Goal: Transaction & Acquisition: Purchase product/service

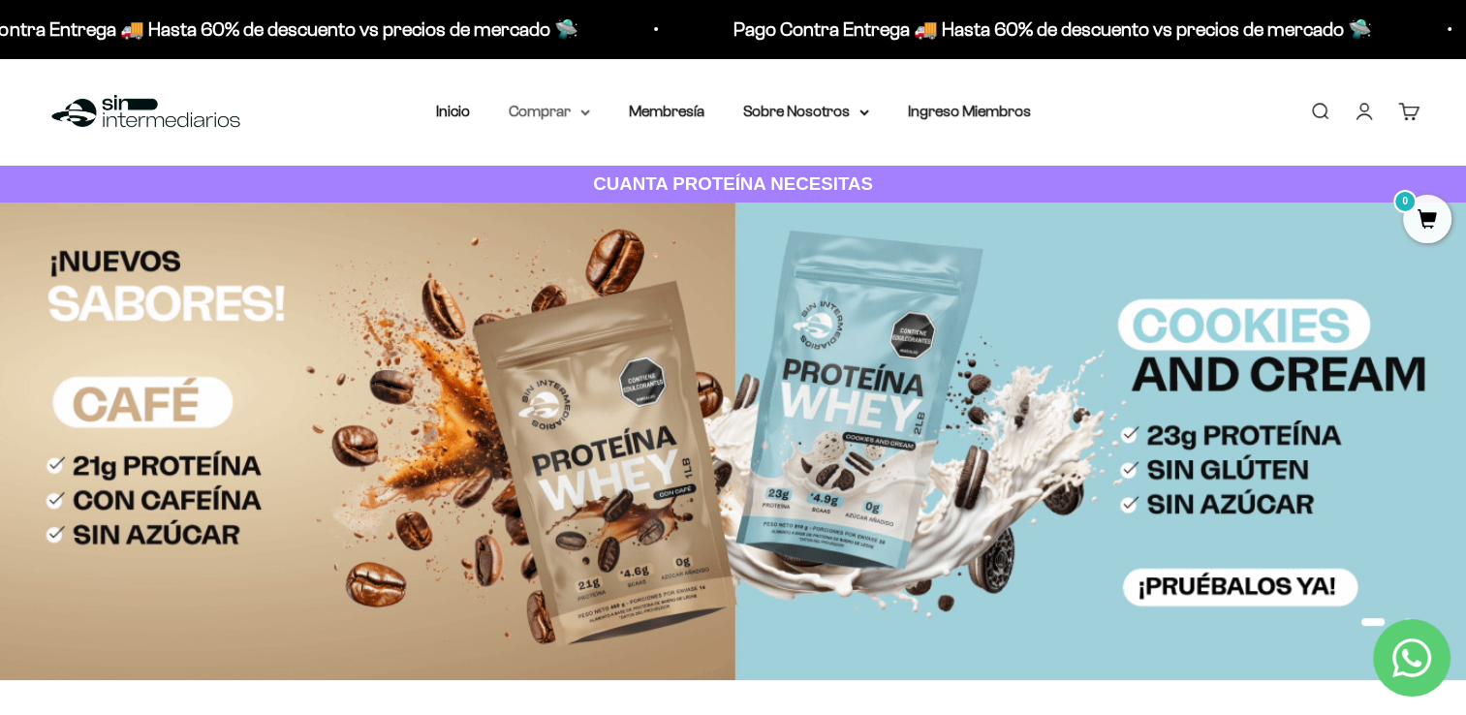
click at [561, 105] on summary "Comprar" at bounding box center [549, 111] width 81 height 25
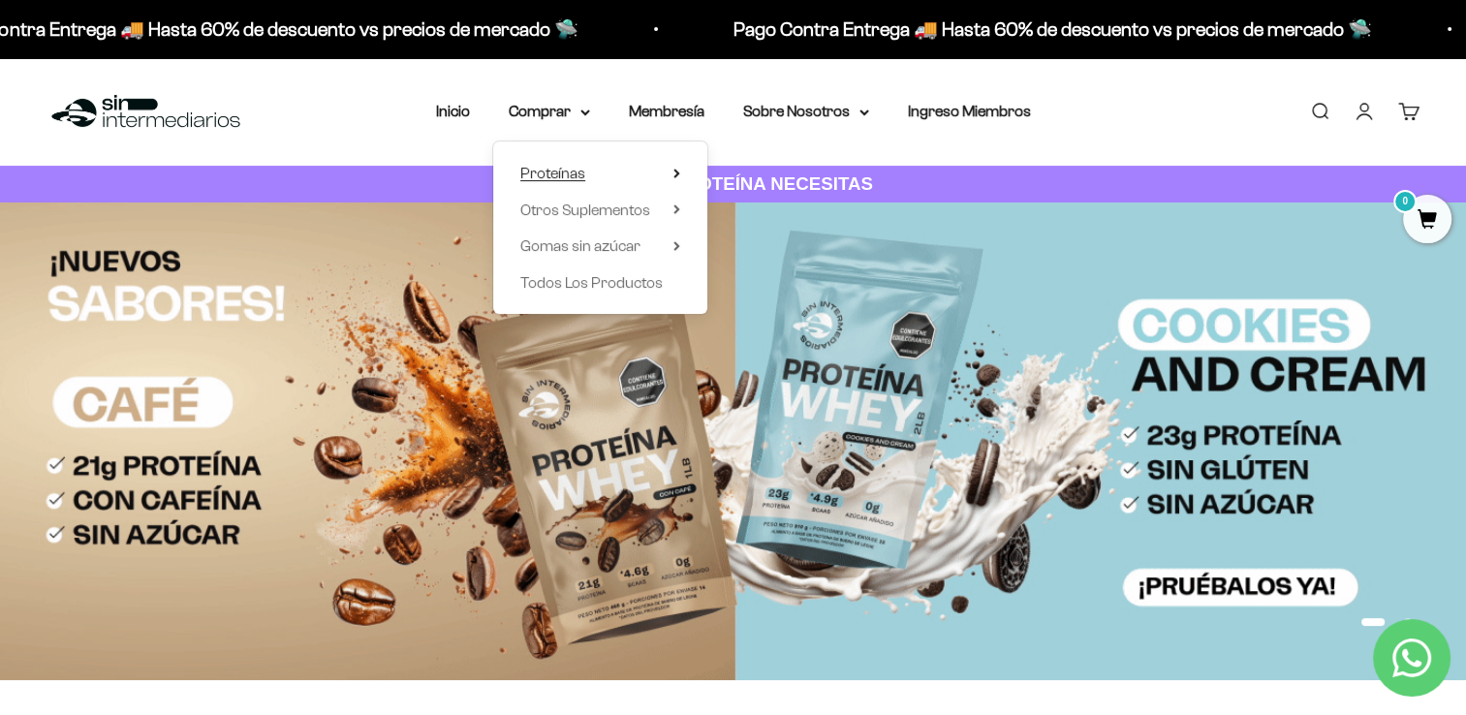
click at [584, 169] on span "Proteínas" at bounding box center [552, 173] width 65 height 16
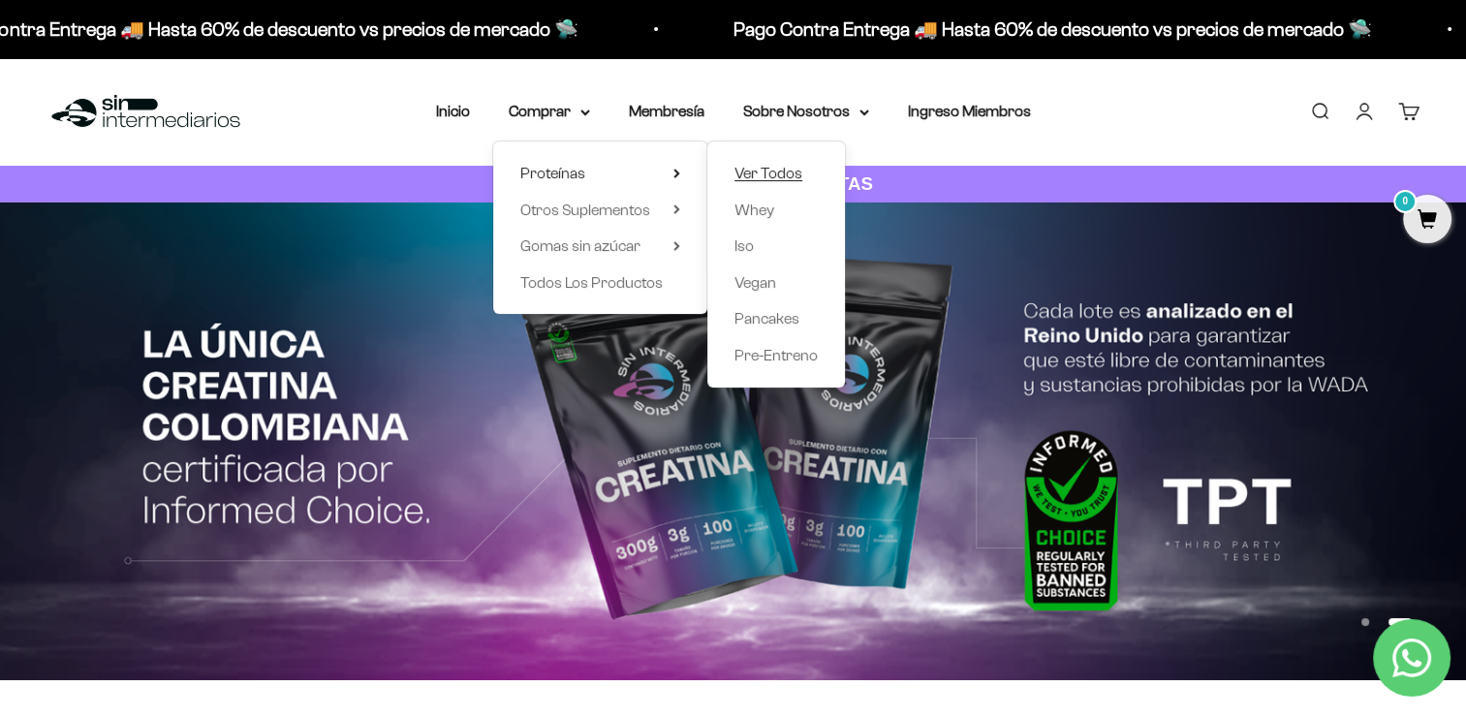
click at [769, 180] on span "Ver Todos" at bounding box center [769, 173] width 68 height 16
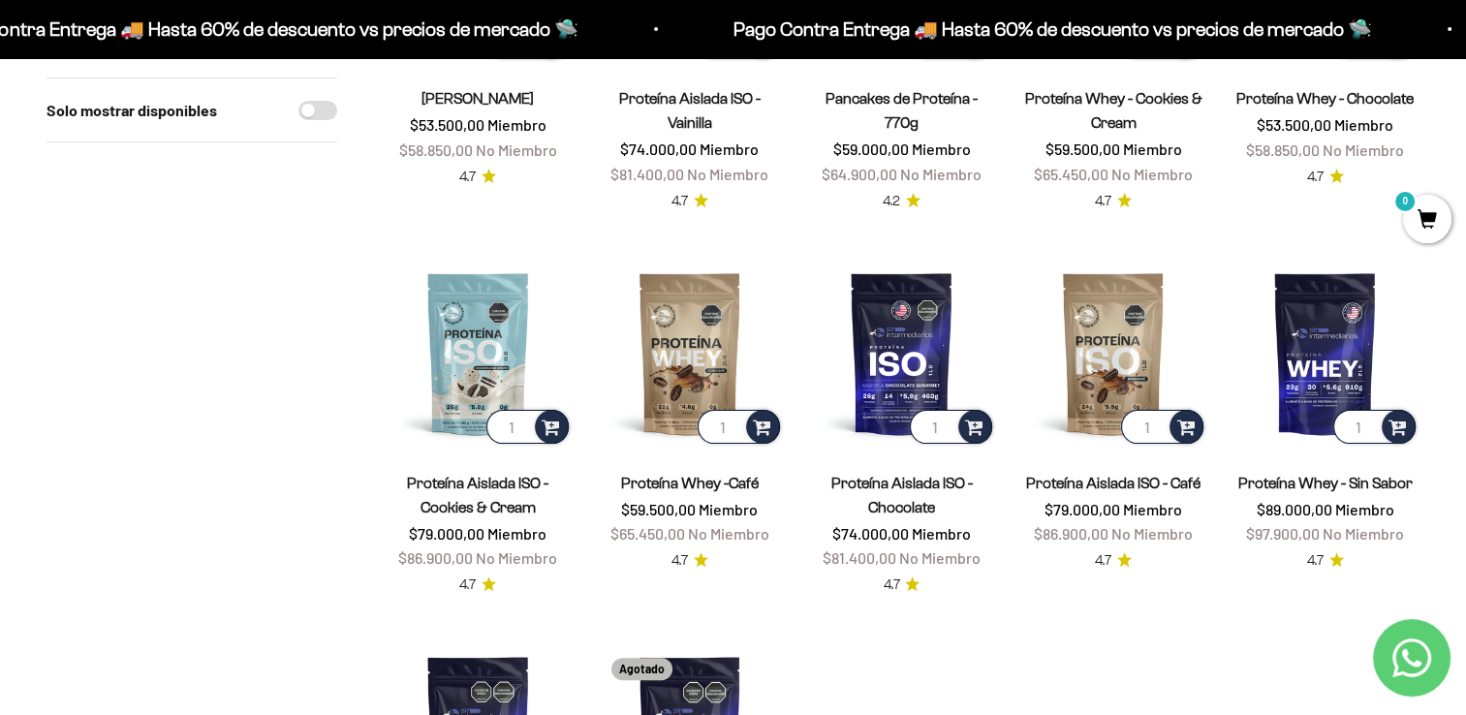
scroll to position [399, 0]
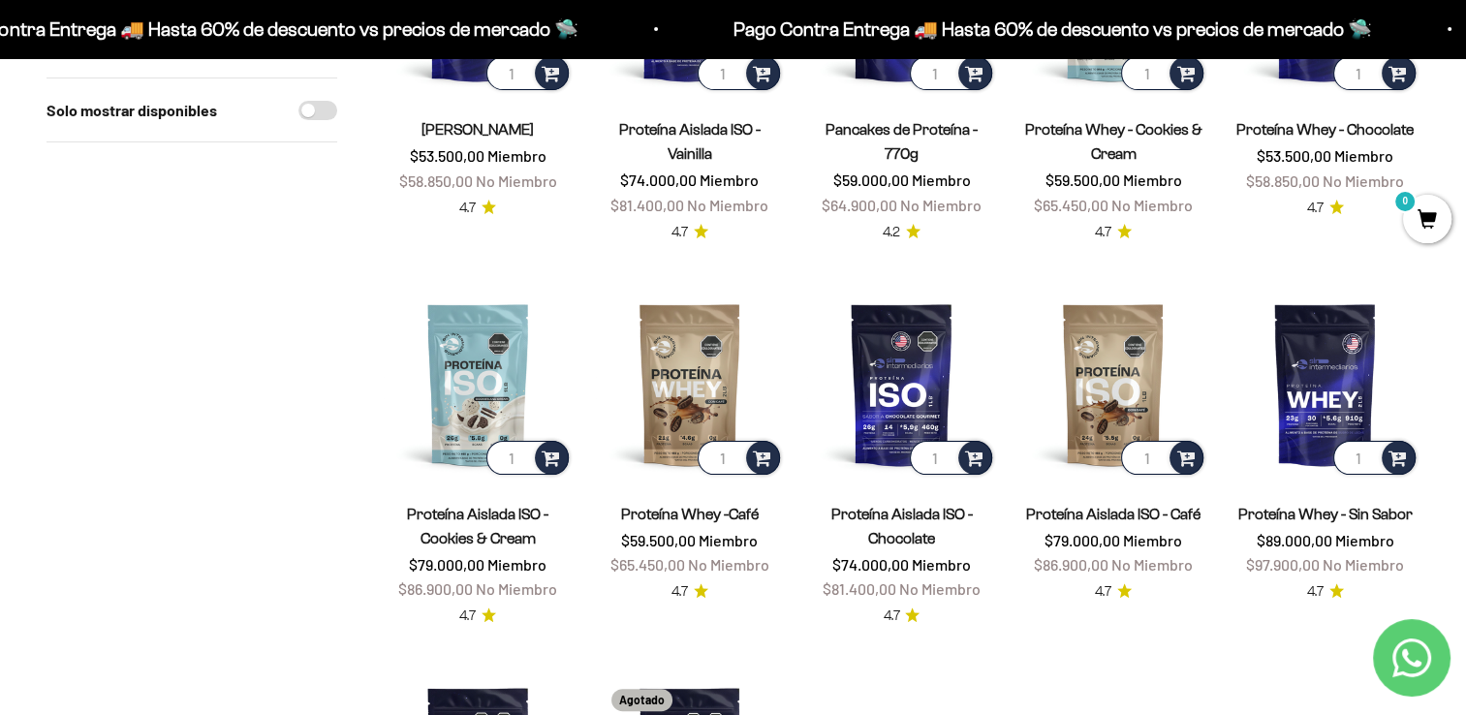
click at [1140, 662] on product-list "1 Proteína Whey - Vainilla $53.500,00 Miembro $58.850,00 No Miembro 4.7 1 Prote…" at bounding box center [902, 446] width 1036 height 1081
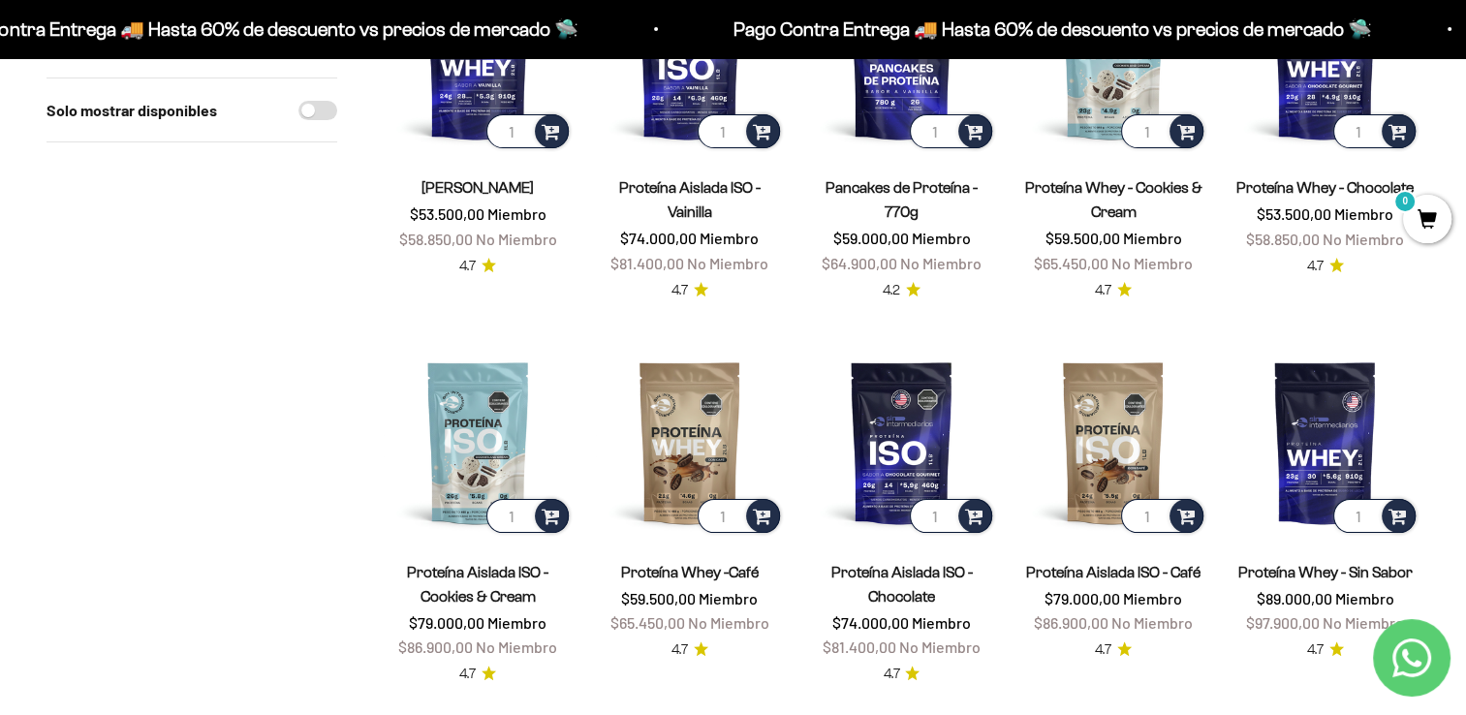
scroll to position [384, 0]
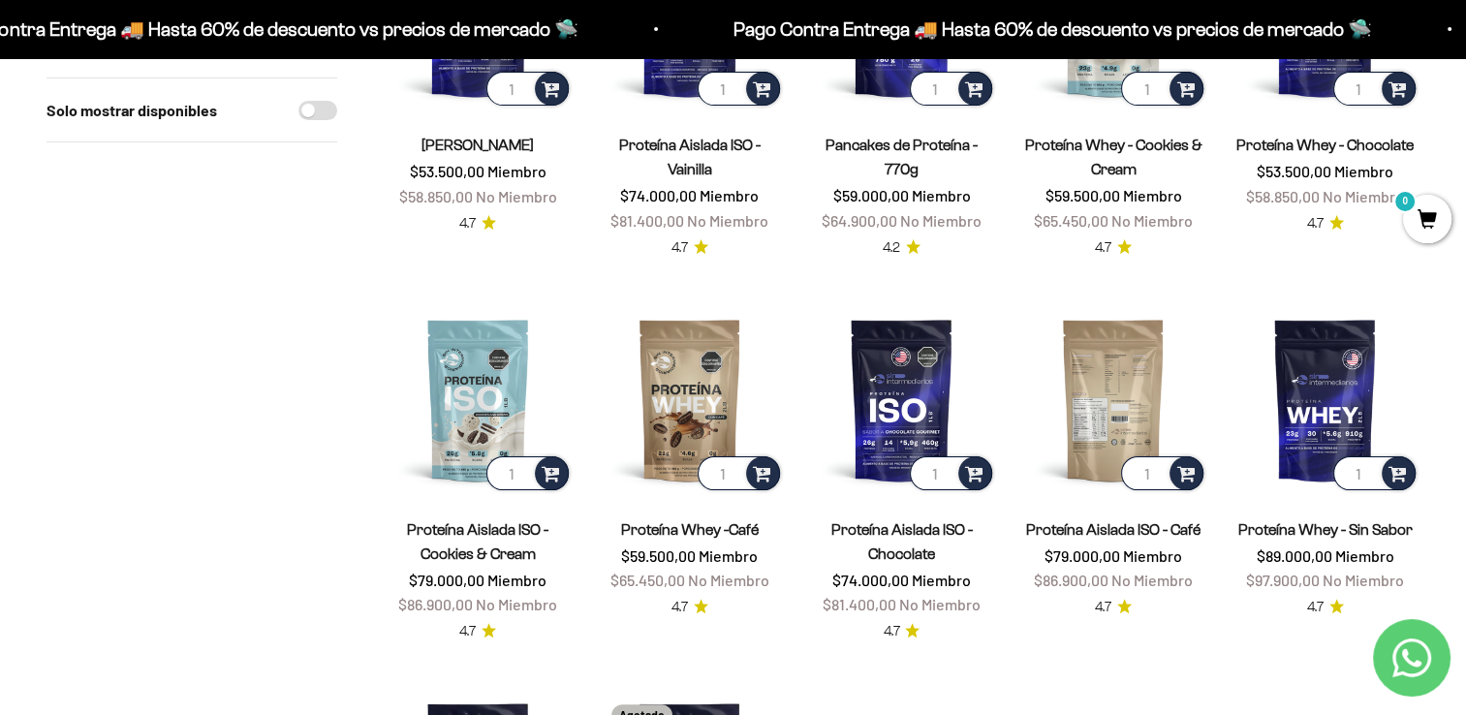
click at [1136, 389] on img at bounding box center [1113, 399] width 189 height 189
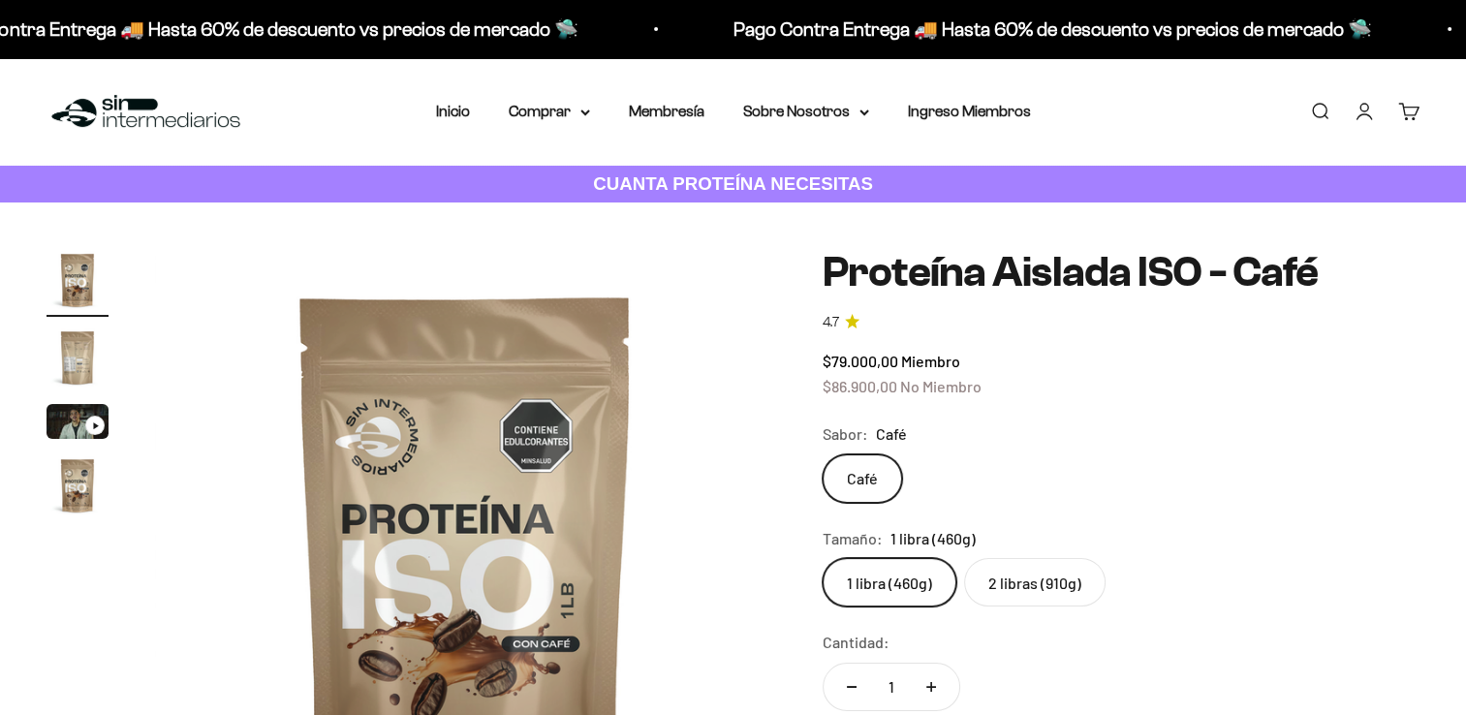
click at [1363, 108] on link "Iniciar sesión" at bounding box center [1364, 111] width 21 height 21
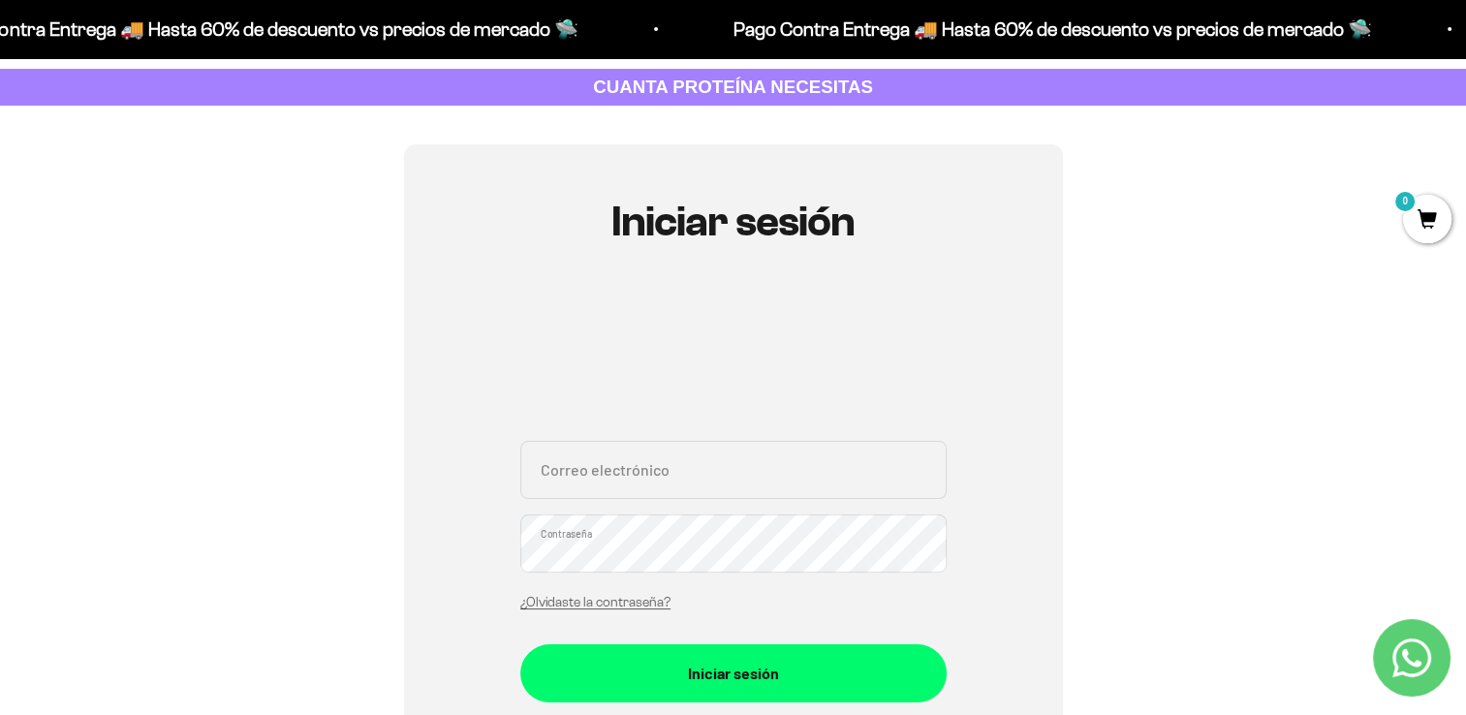
scroll to position [99, 0]
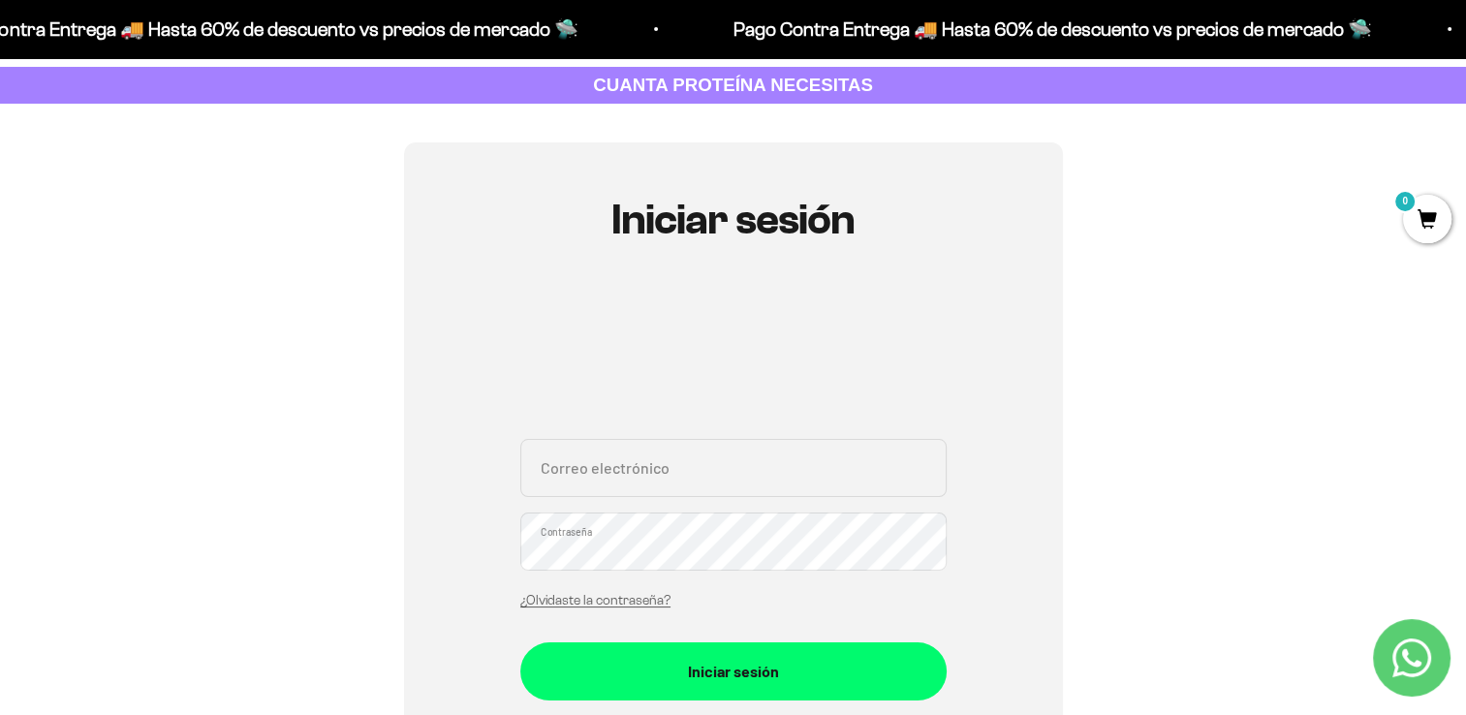
type input "[EMAIL_ADDRESS][DOMAIN_NAME]"
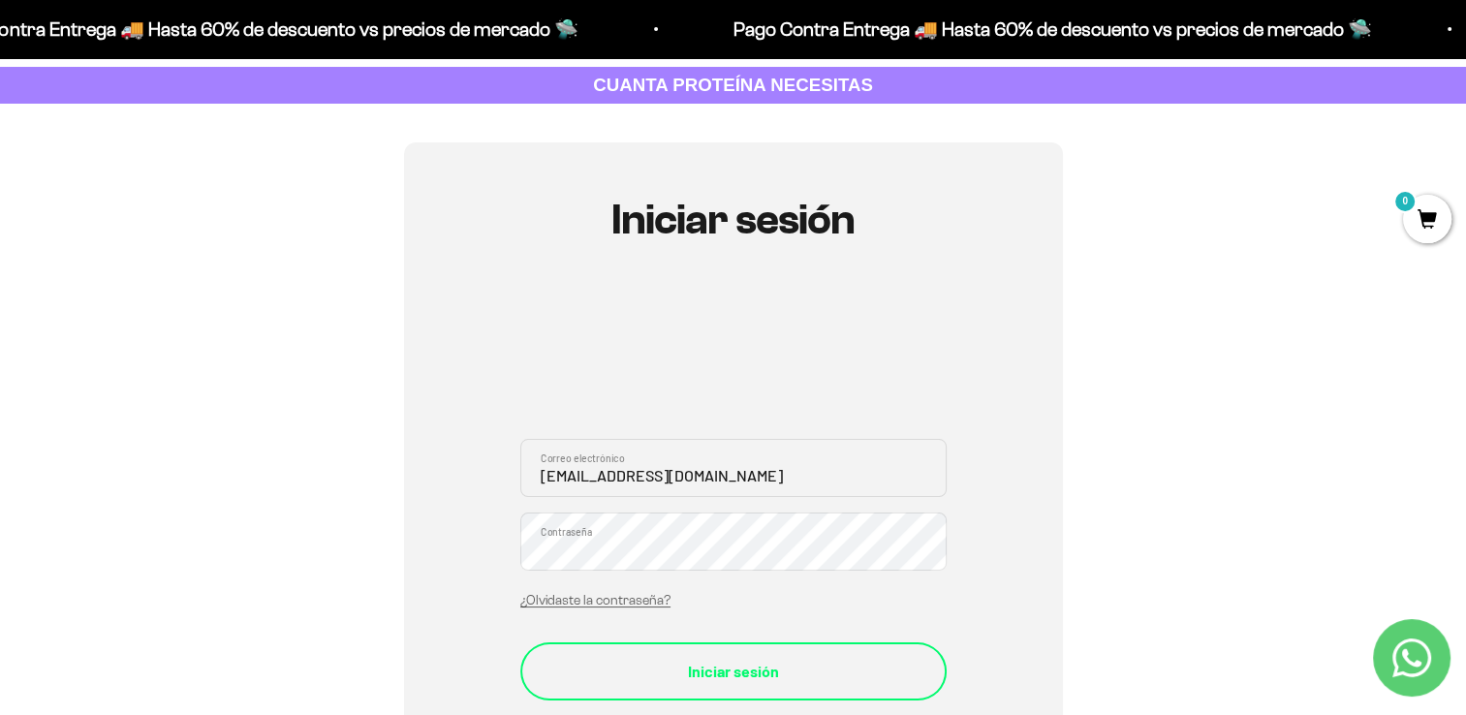
click at [852, 669] on div "Iniciar sesión" at bounding box center [733, 671] width 349 height 25
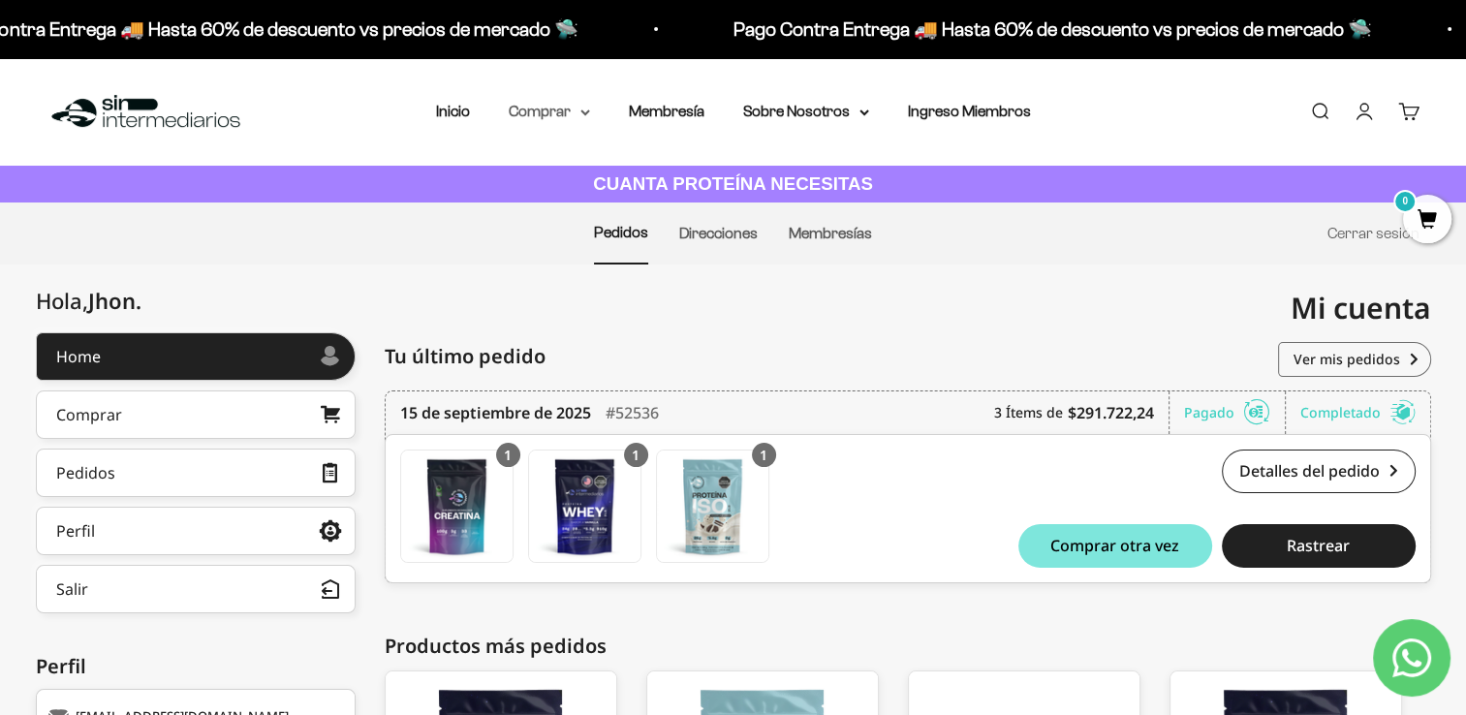
click at [529, 109] on summary "Comprar" at bounding box center [549, 111] width 81 height 25
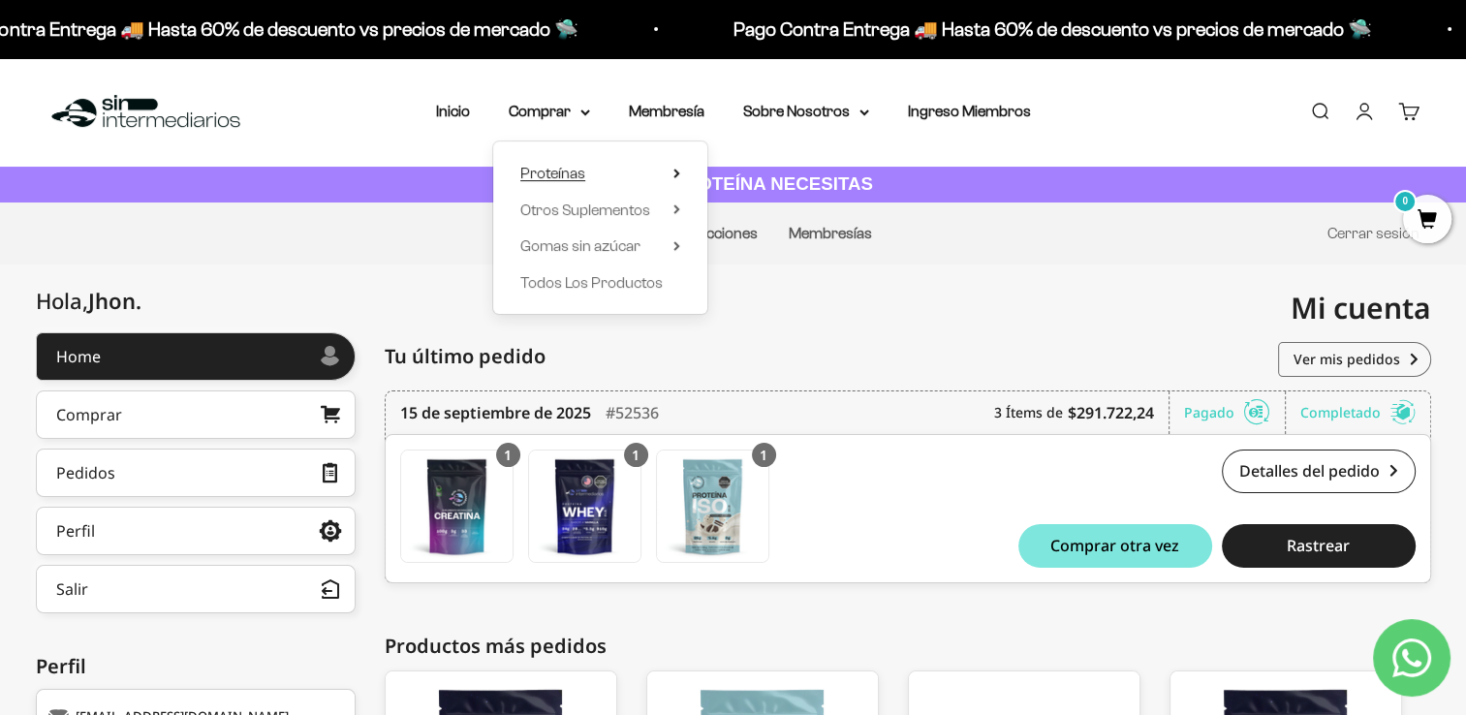
click at [580, 182] on span "Proteínas" at bounding box center [552, 173] width 65 height 25
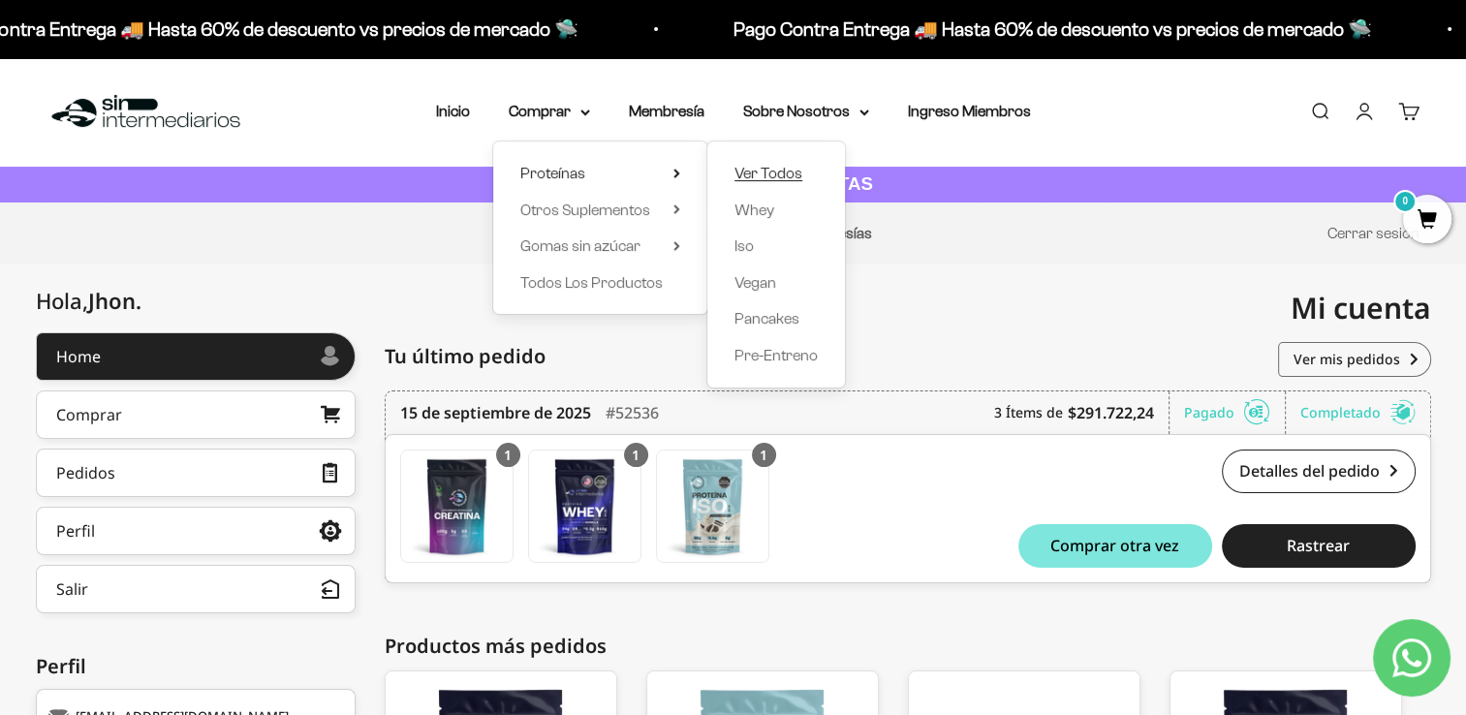
click at [806, 172] on link "Ver Todos" at bounding box center [776, 173] width 83 height 25
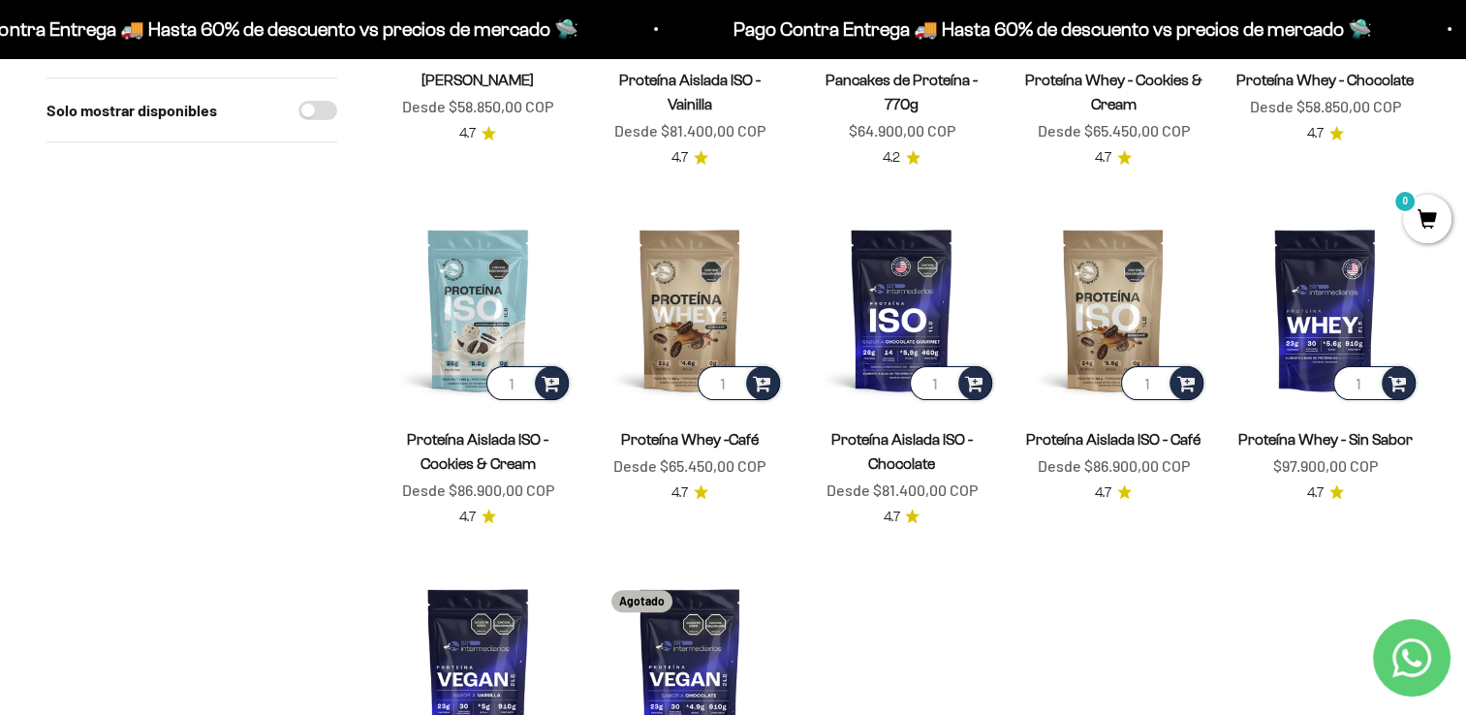
scroll to position [453, 0]
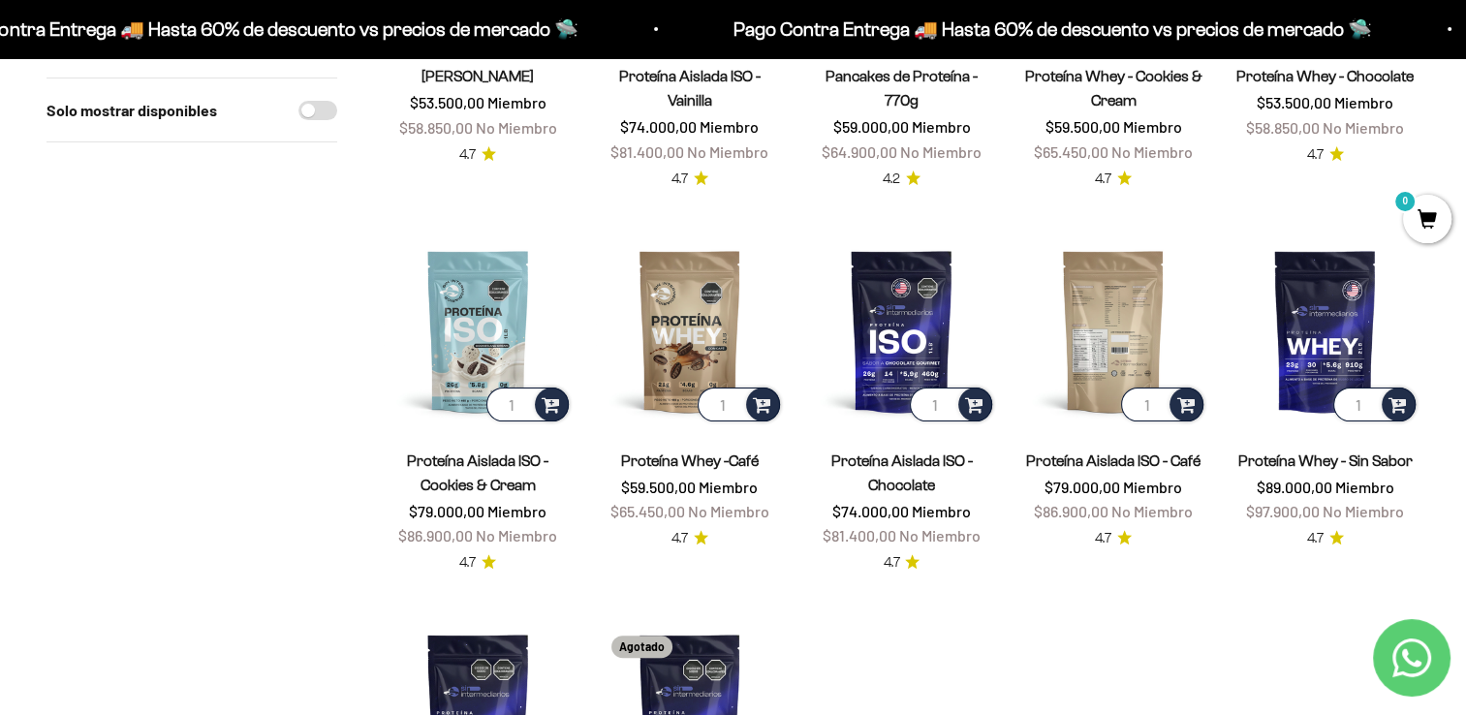
click at [1128, 316] on img at bounding box center [1113, 330] width 189 height 189
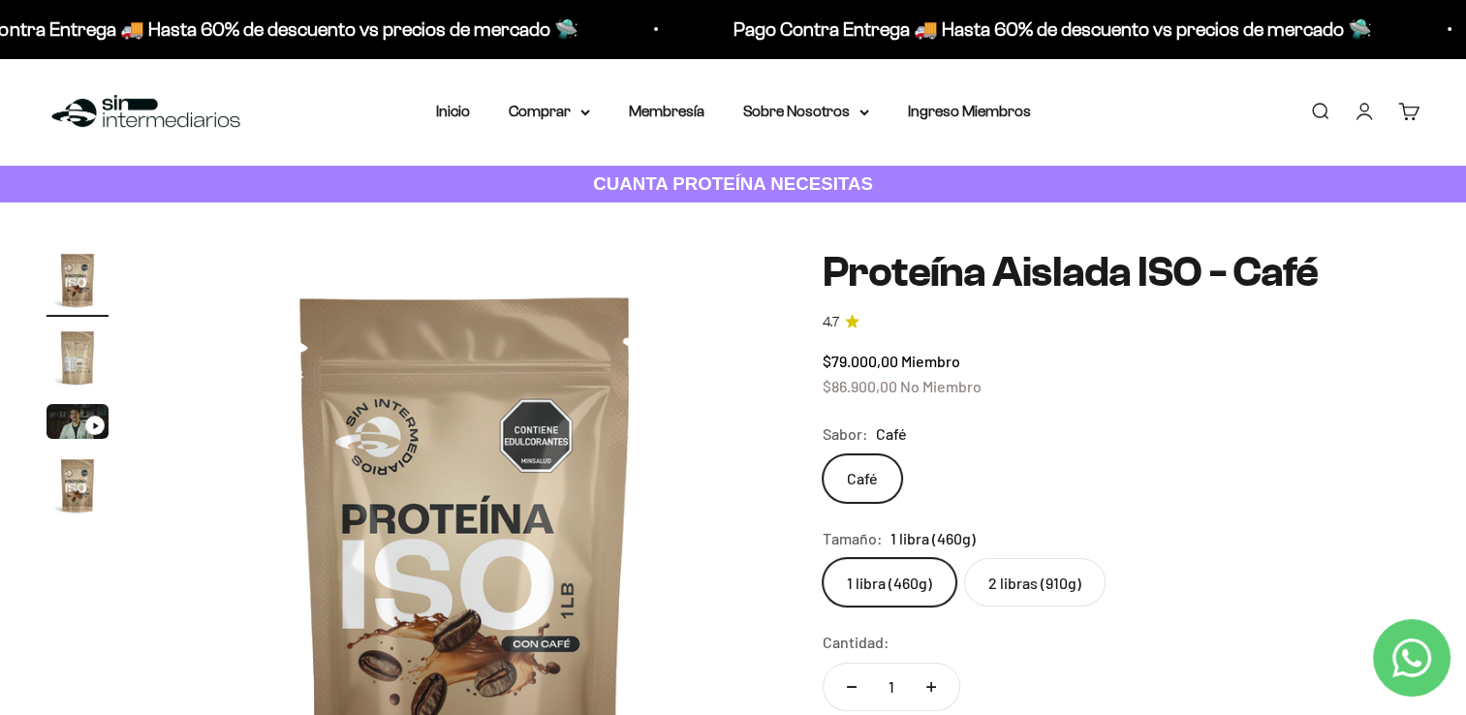
click at [1027, 576] on label "2 libras (910g)" at bounding box center [1034, 582] width 141 height 48
click at [823, 558] on input "2 libras (910g)" at bounding box center [822, 557] width 1 height 1
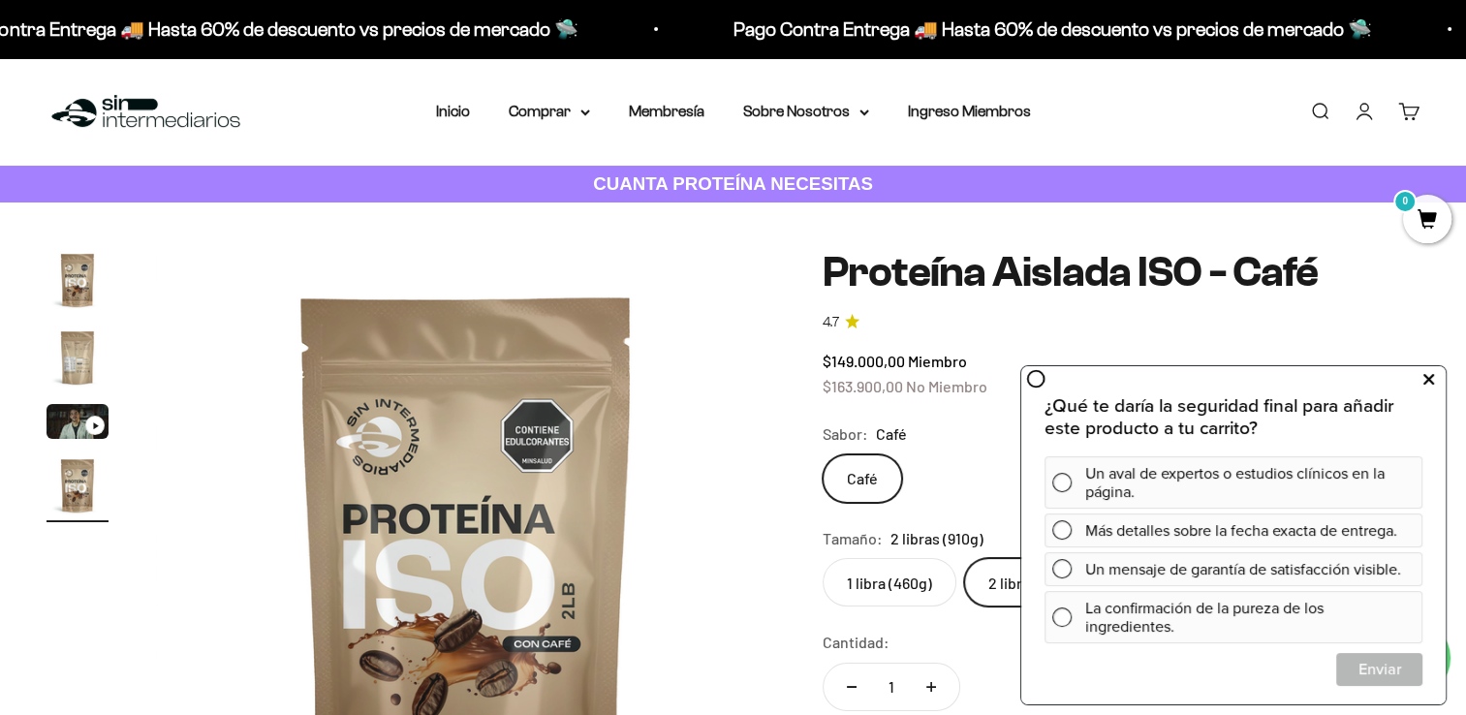
click at [1421, 378] on button at bounding box center [1428, 379] width 35 height 31
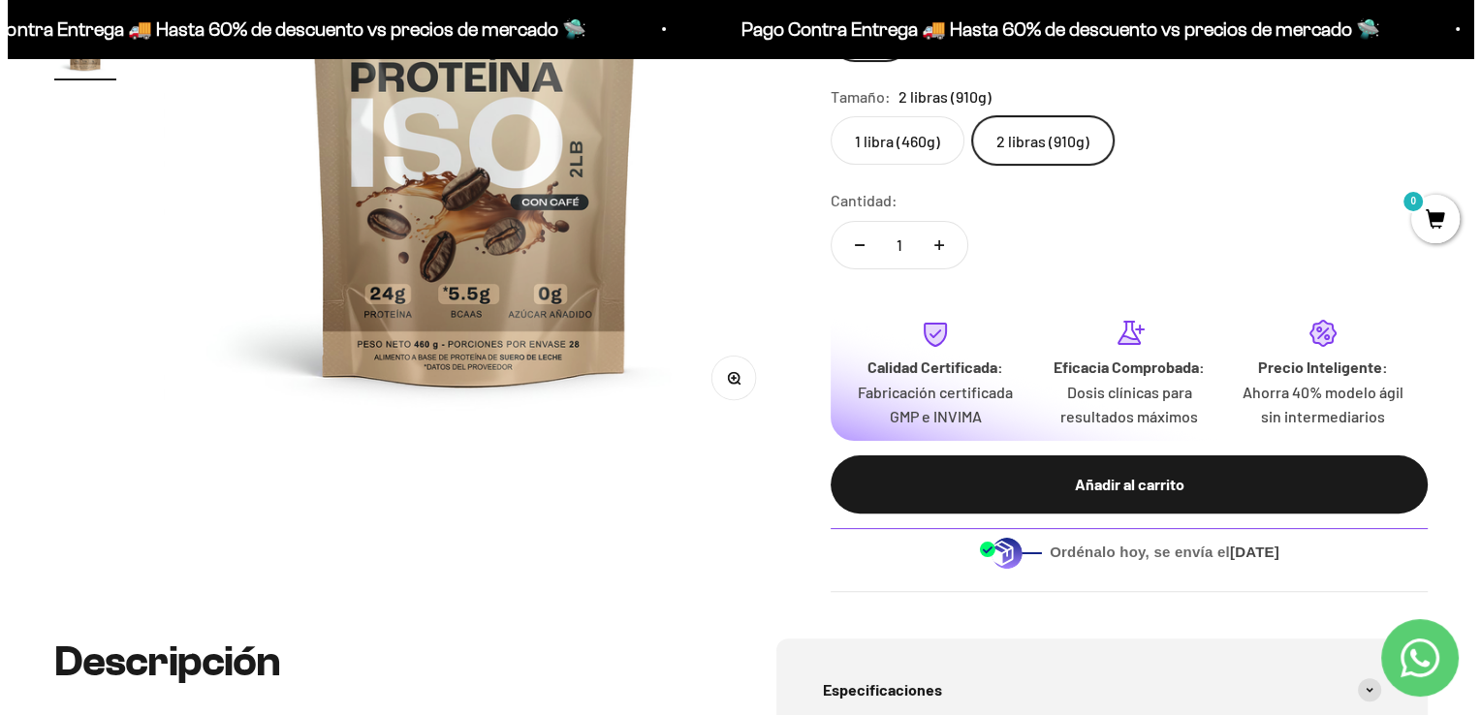
scroll to position [454, 0]
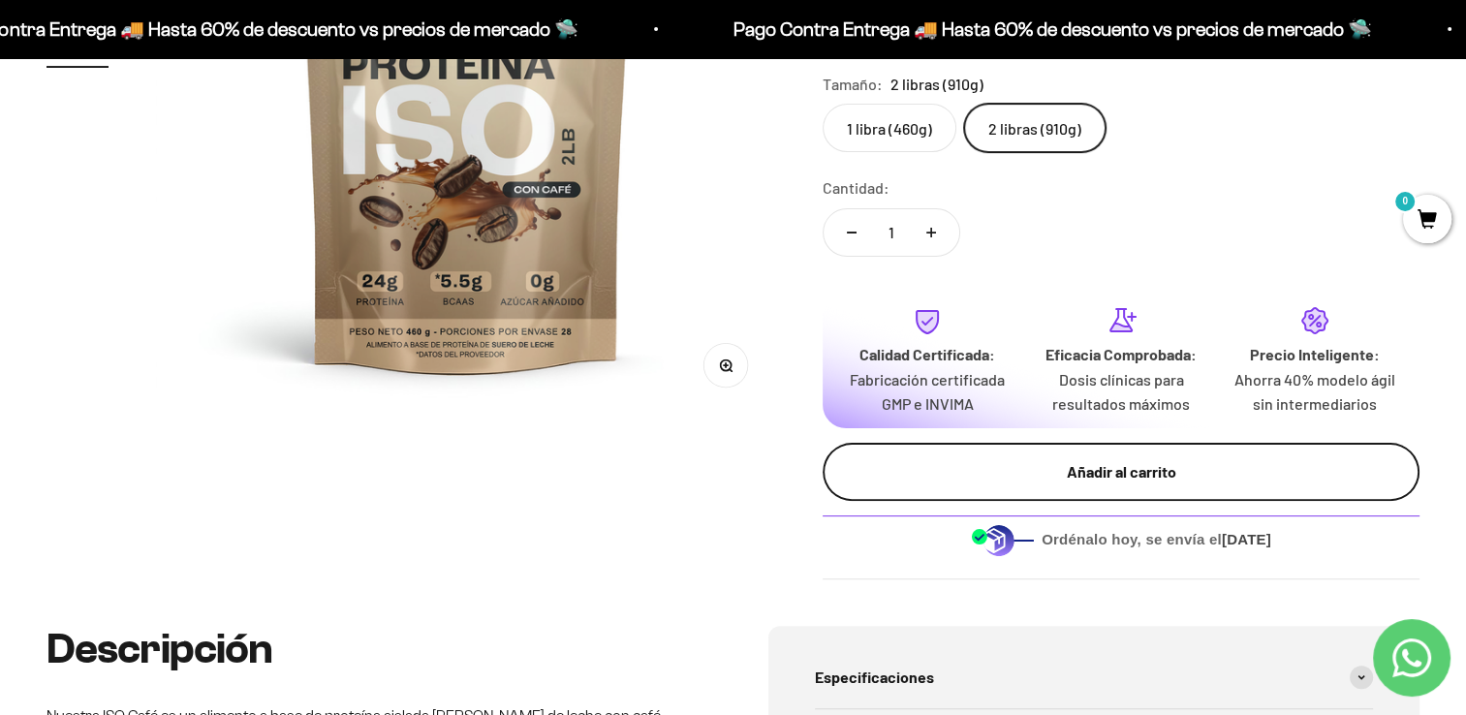
click at [1282, 476] on div "Añadir al carrito" at bounding box center [1120, 471] width 519 height 25
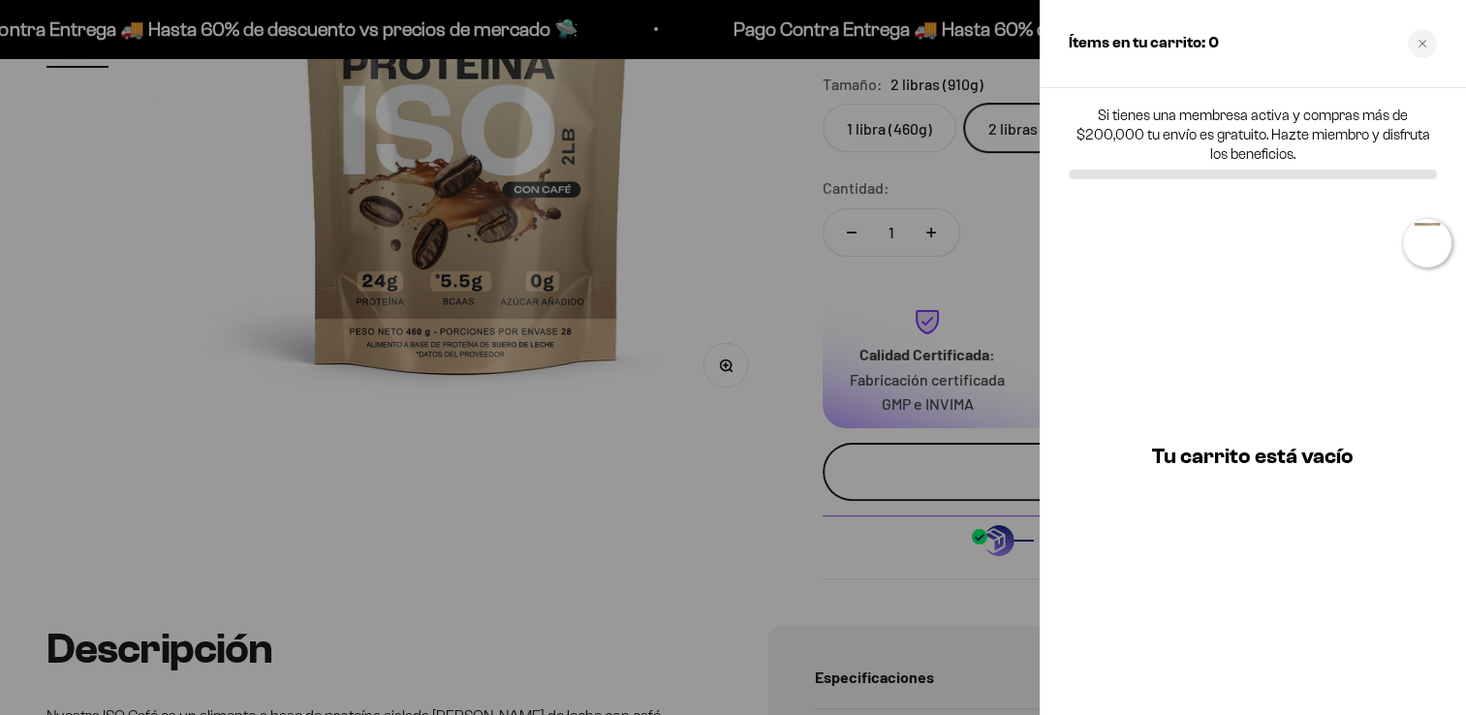
scroll to position [0, 1957]
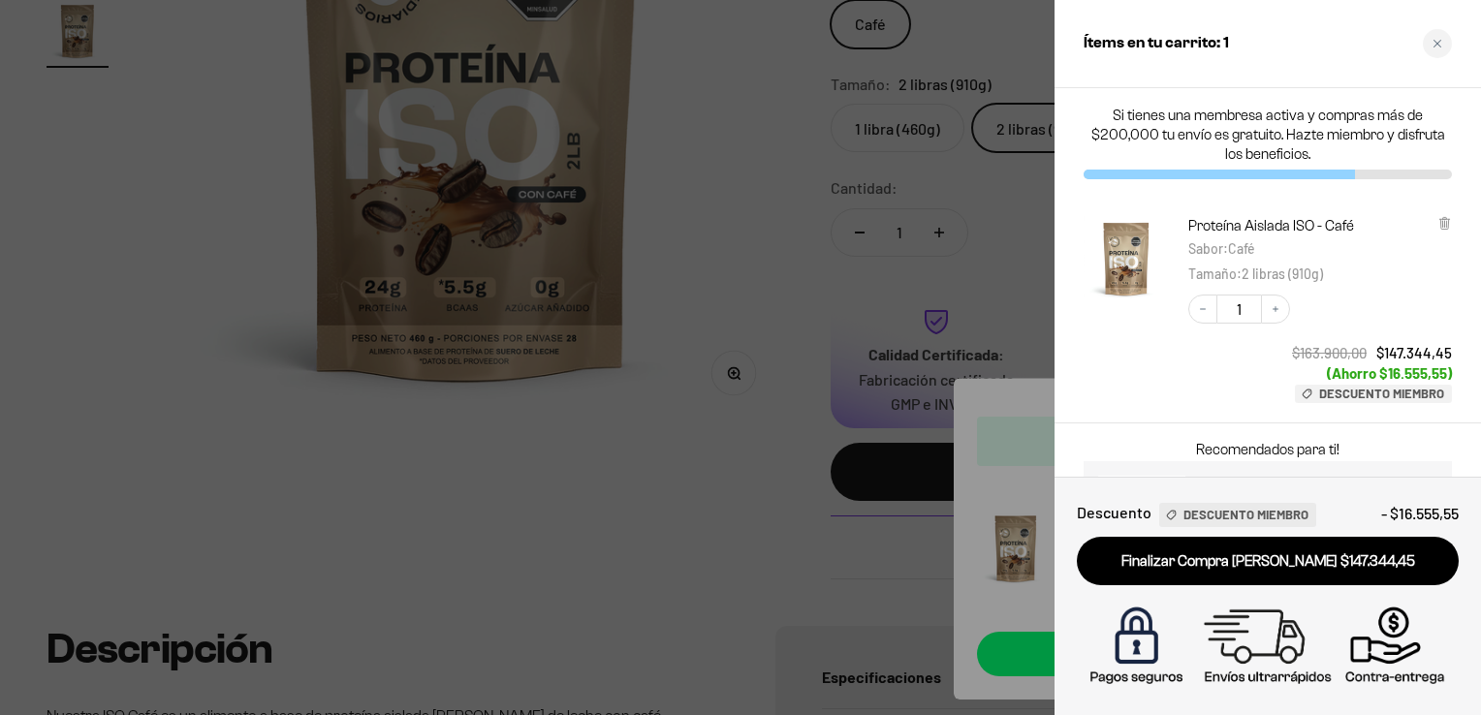
click at [717, 414] on div at bounding box center [740, 357] width 1481 height 715
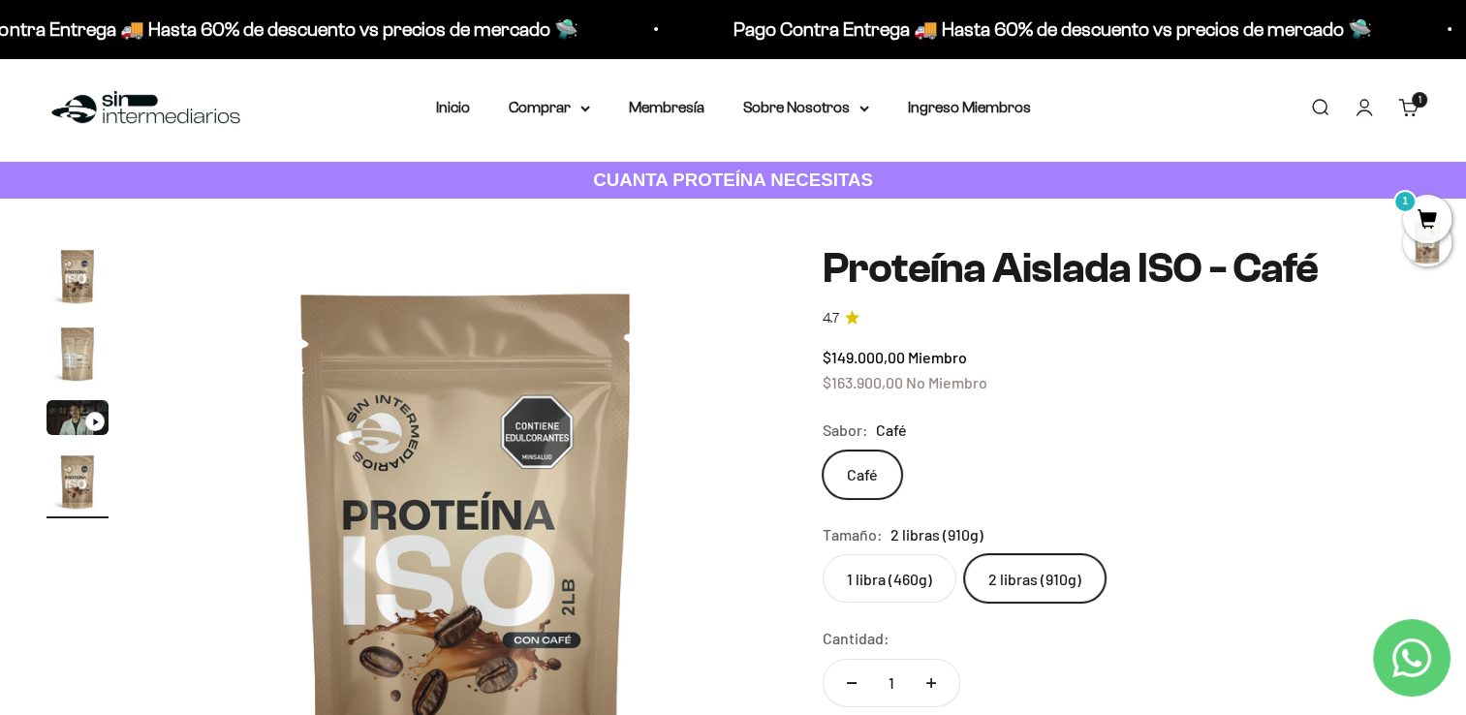
scroll to position [0, 0]
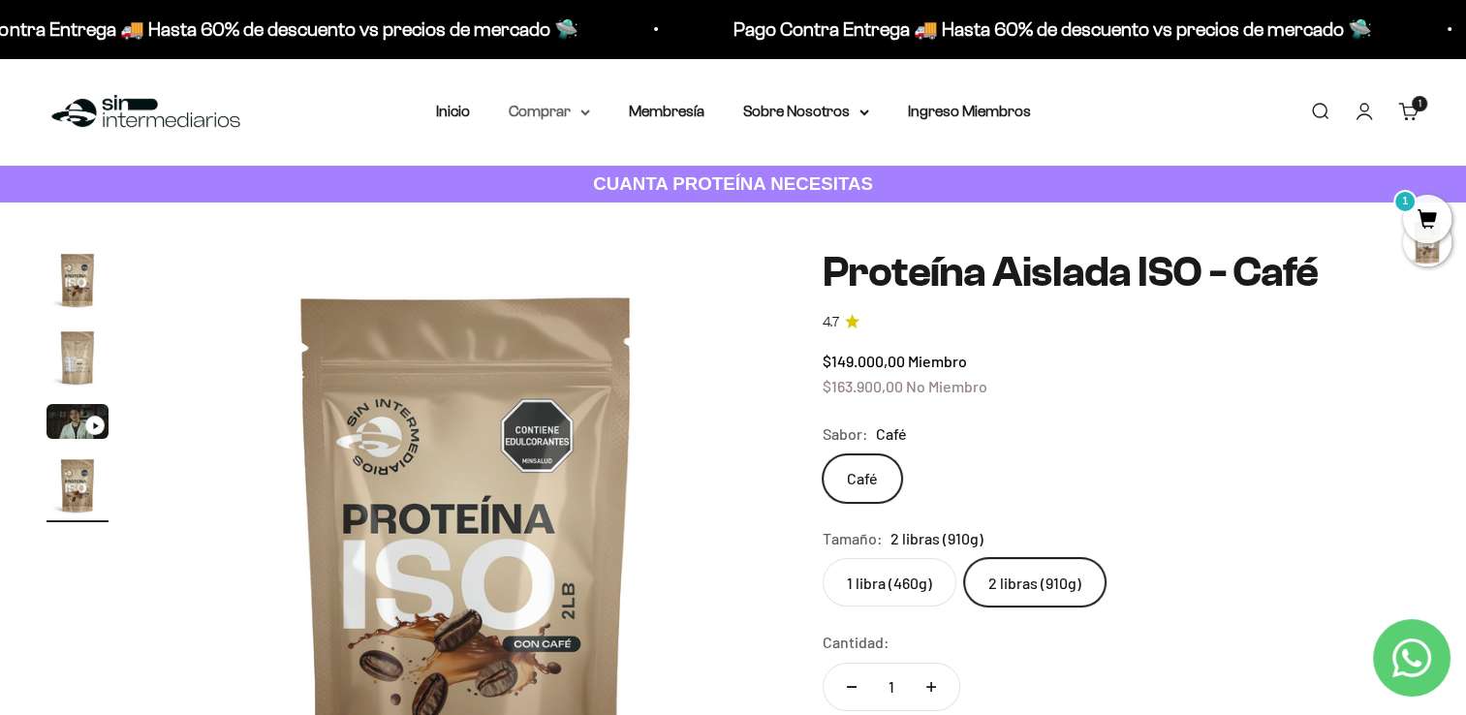
click at [561, 103] on summary "Comprar" at bounding box center [549, 111] width 81 height 25
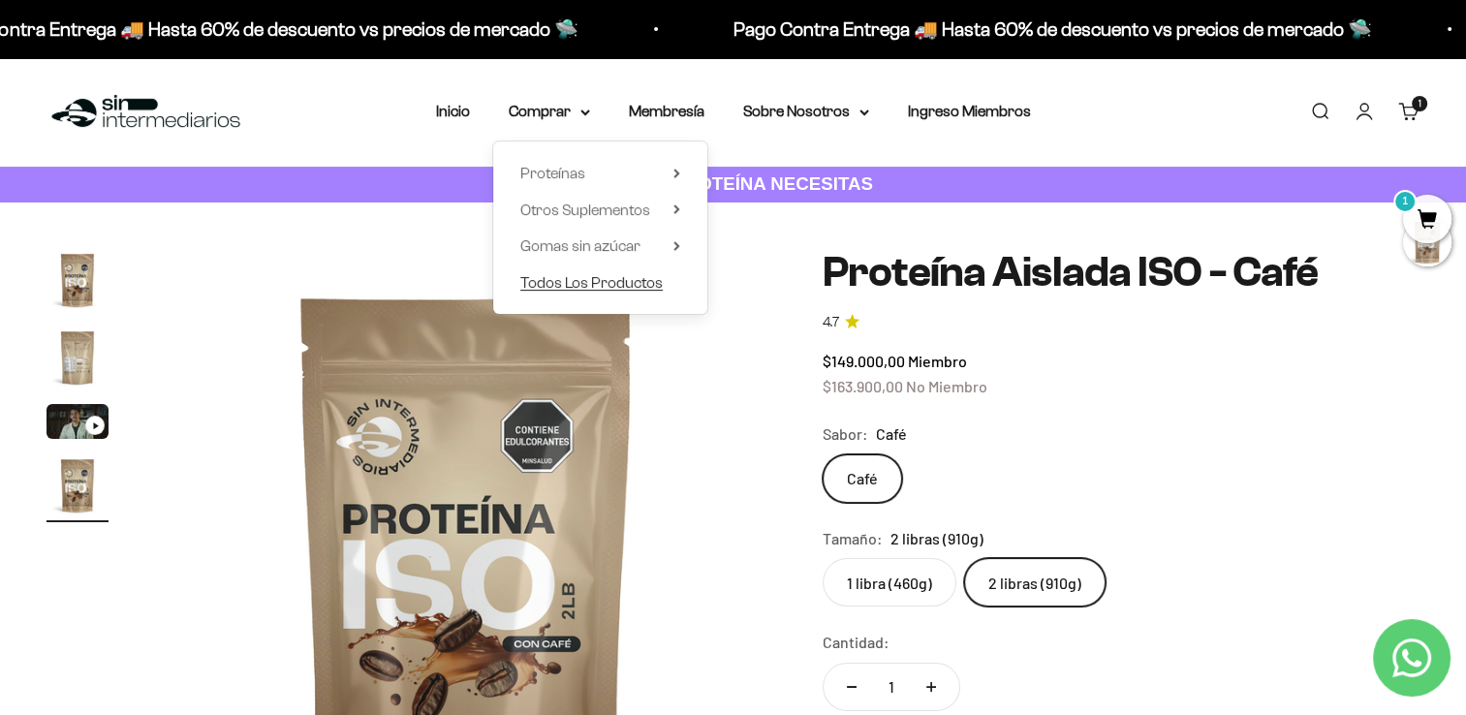
click at [577, 276] on span "Todos Los Productos" at bounding box center [591, 282] width 142 height 16
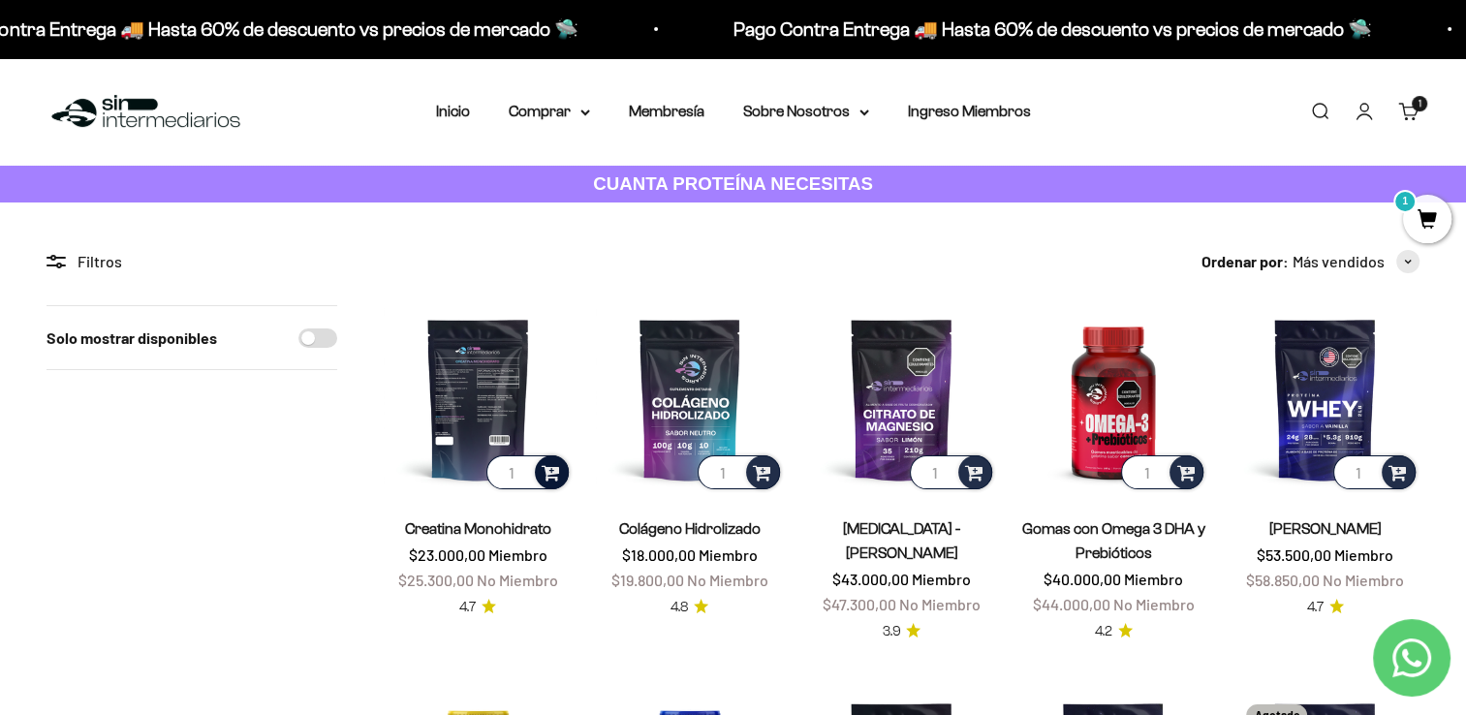
click at [554, 475] on span at bounding box center [551, 471] width 18 height 22
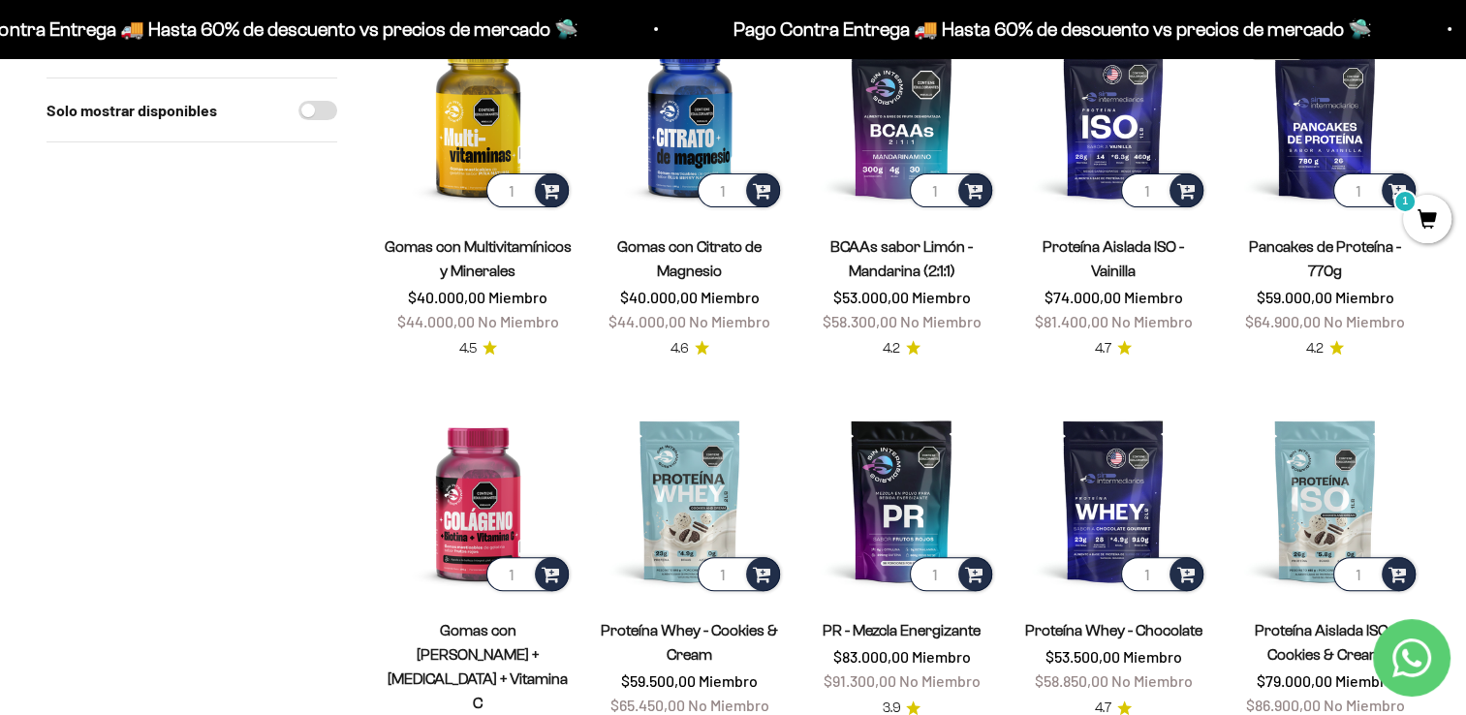
scroll to position [632, 0]
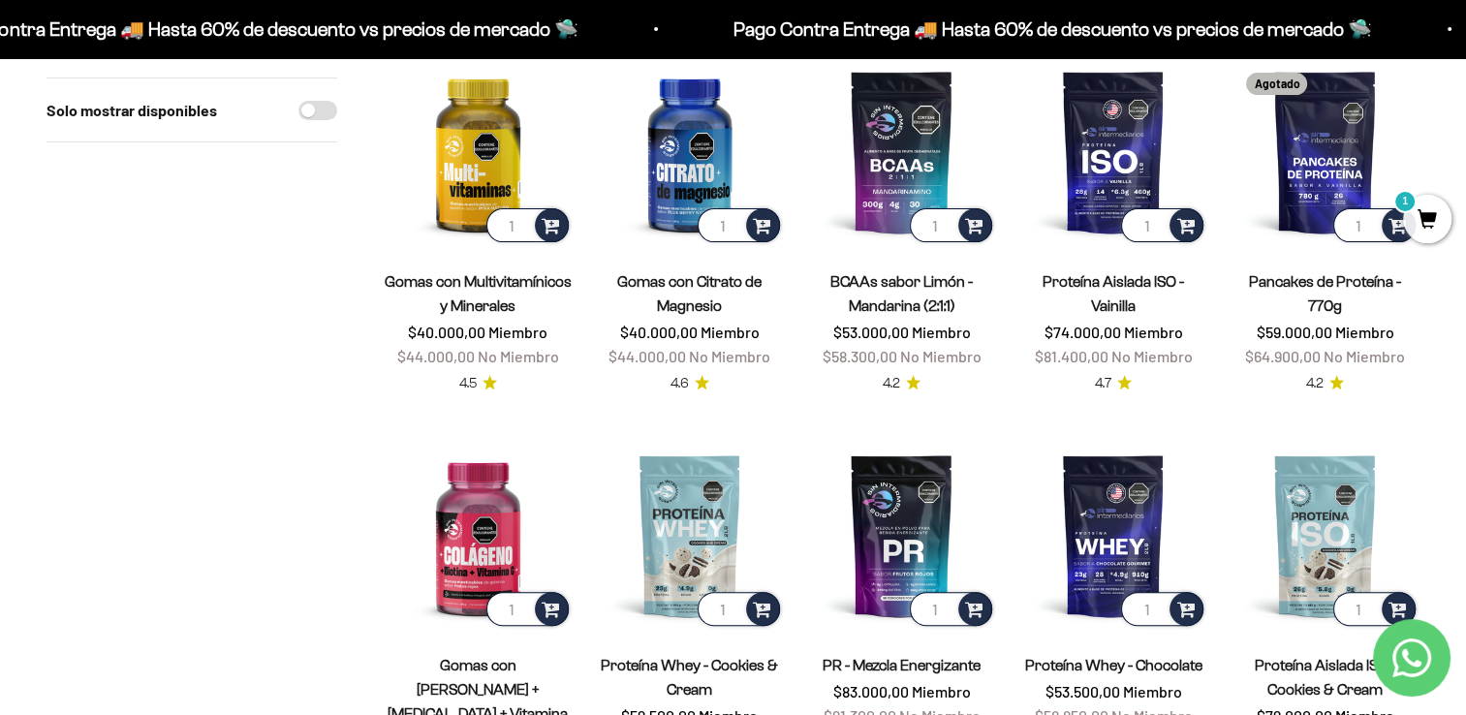
click at [1085, 281] on link "Proteína Aislada ISO - Vainilla" at bounding box center [1113, 293] width 141 height 41
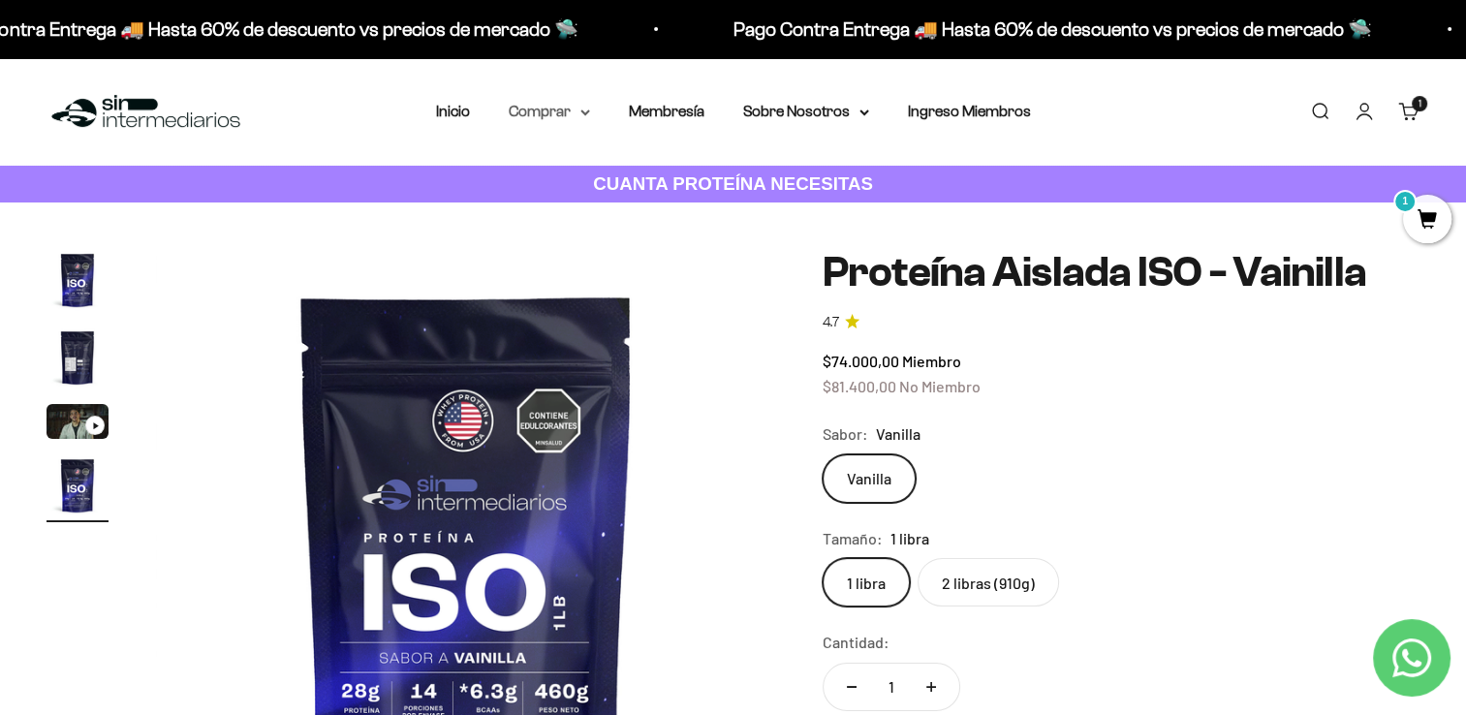
click at [570, 105] on summary "Comprar" at bounding box center [549, 111] width 81 height 25
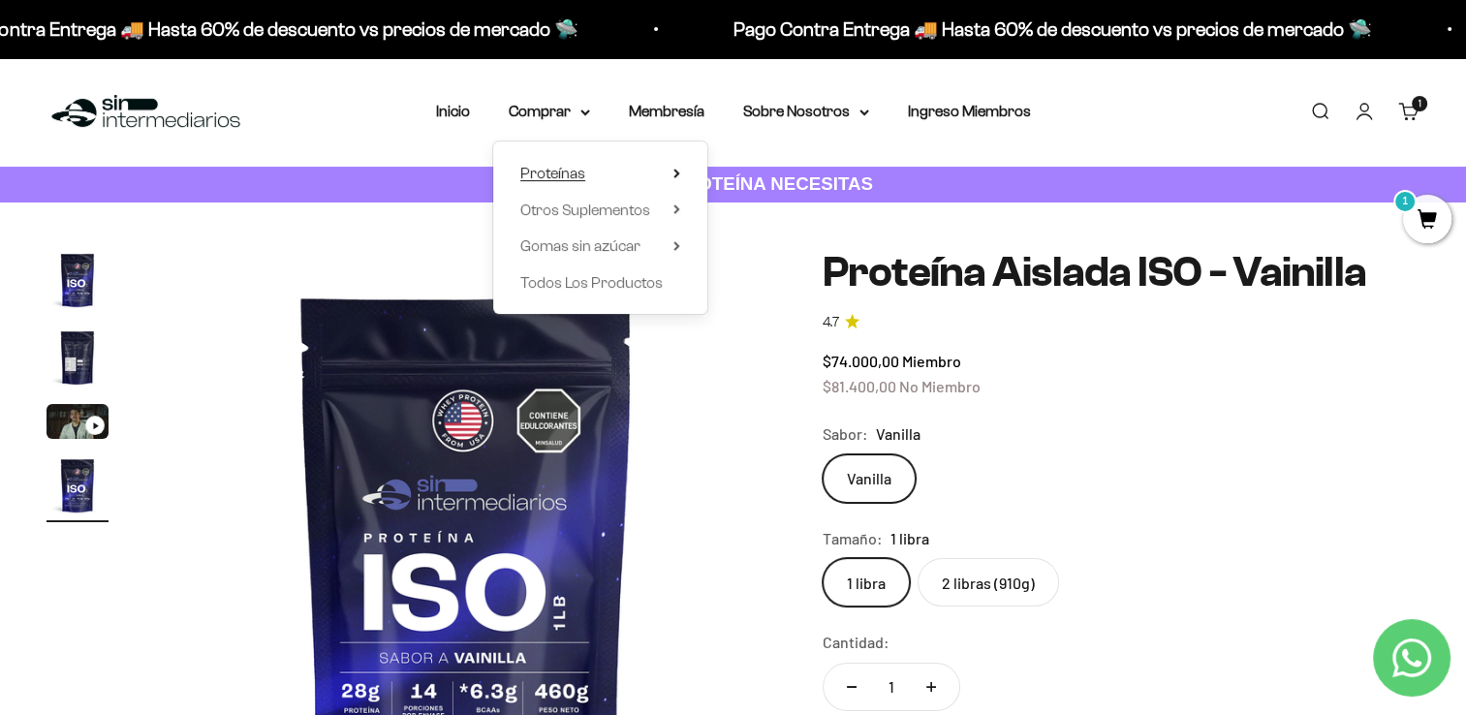
click at [553, 165] on span "Proteínas" at bounding box center [552, 173] width 65 height 16
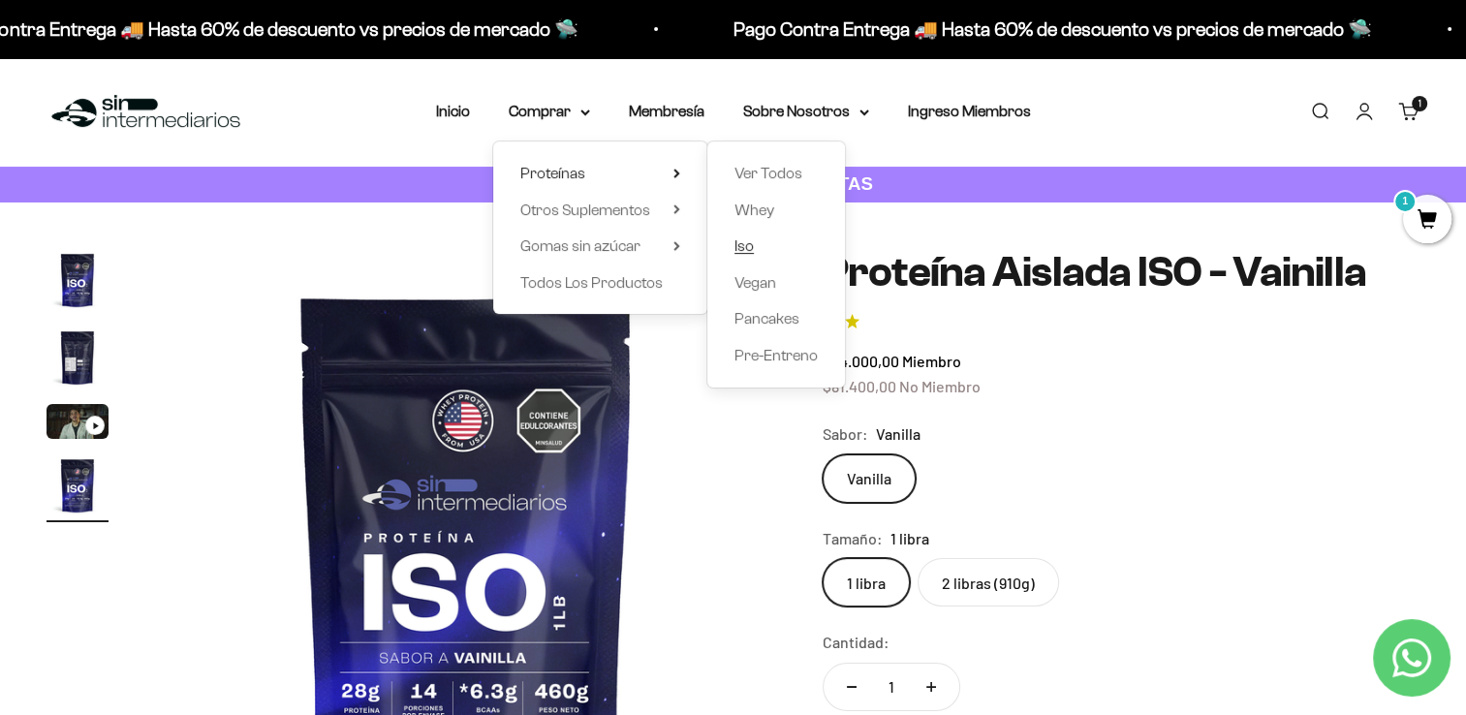
click at [767, 244] on link "Iso" at bounding box center [776, 246] width 83 height 25
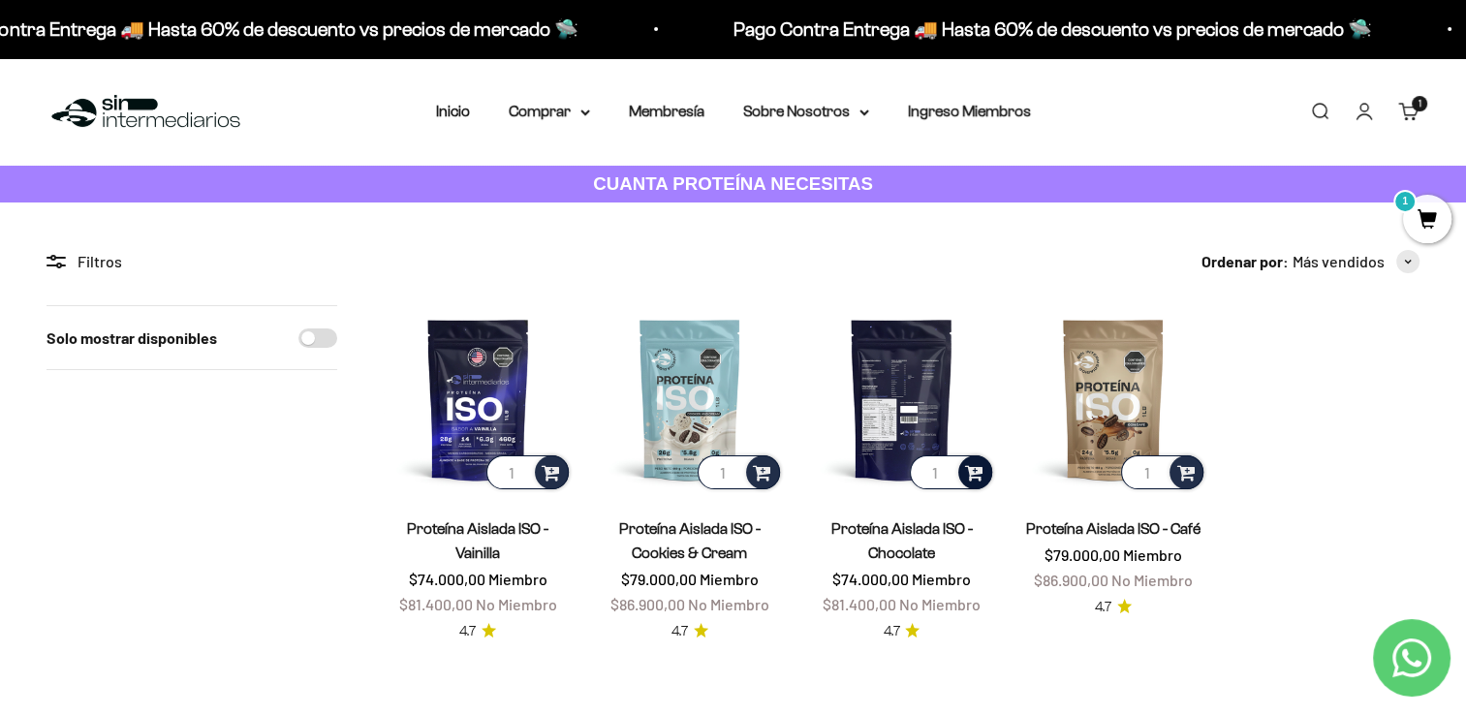
click at [977, 467] on span at bounding box center [974, 471] width 18 height 22
click at [979, 478] on span at bounding box center [974, 471] width 18 height 22
click at [960, 423] on span "Chocolate / 1 libra (460g)" at bounding box center [902, 421] width 133 height 15
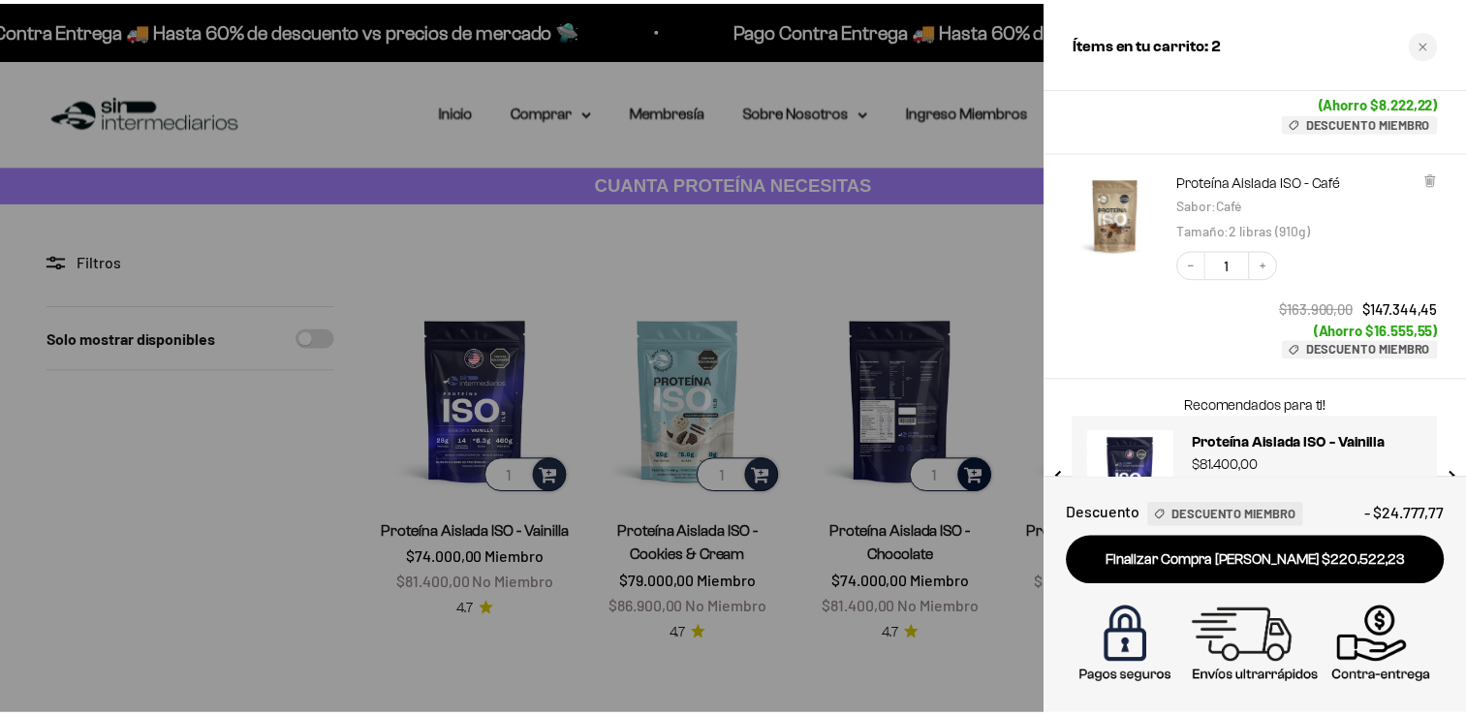
scroll to position [304, 0]
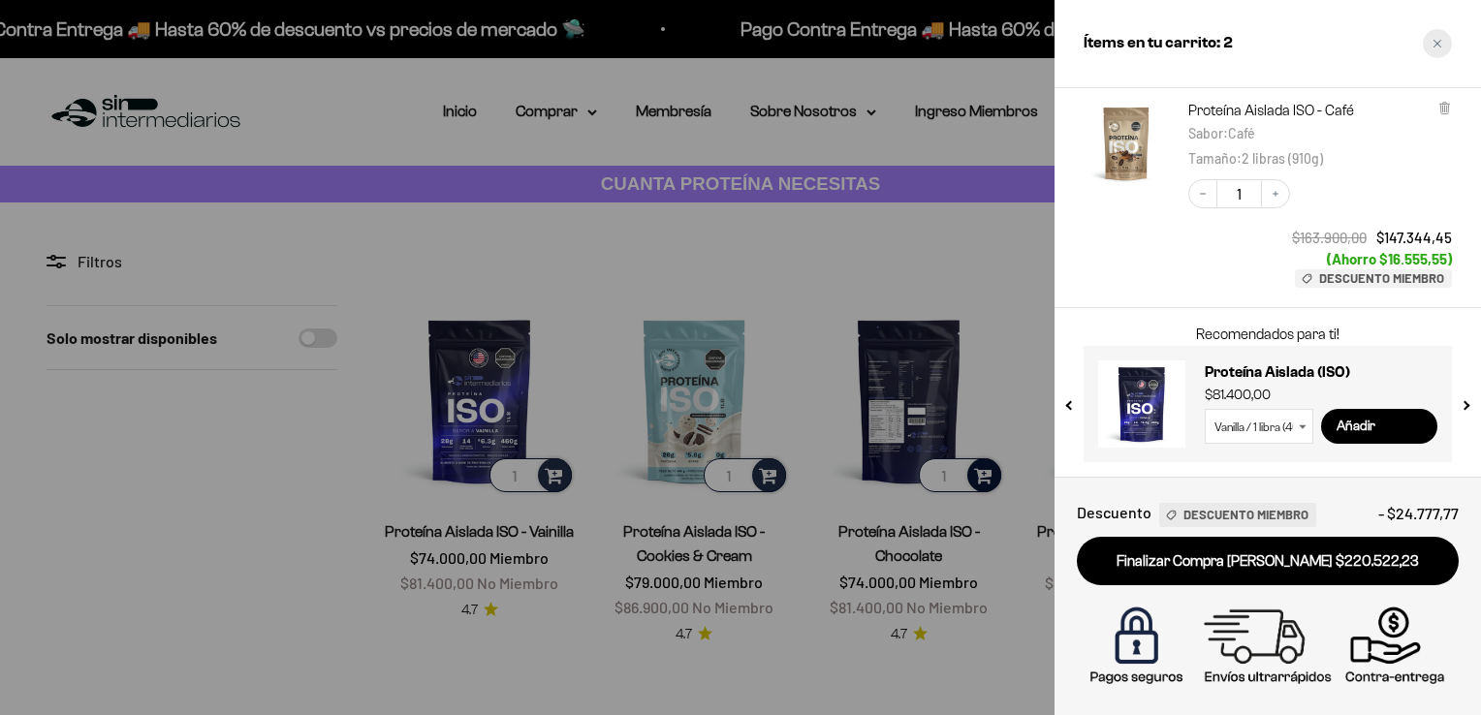
click at [1442, 41] on div "Close cart" at bounding box center [1437, 43] width 29 height 29
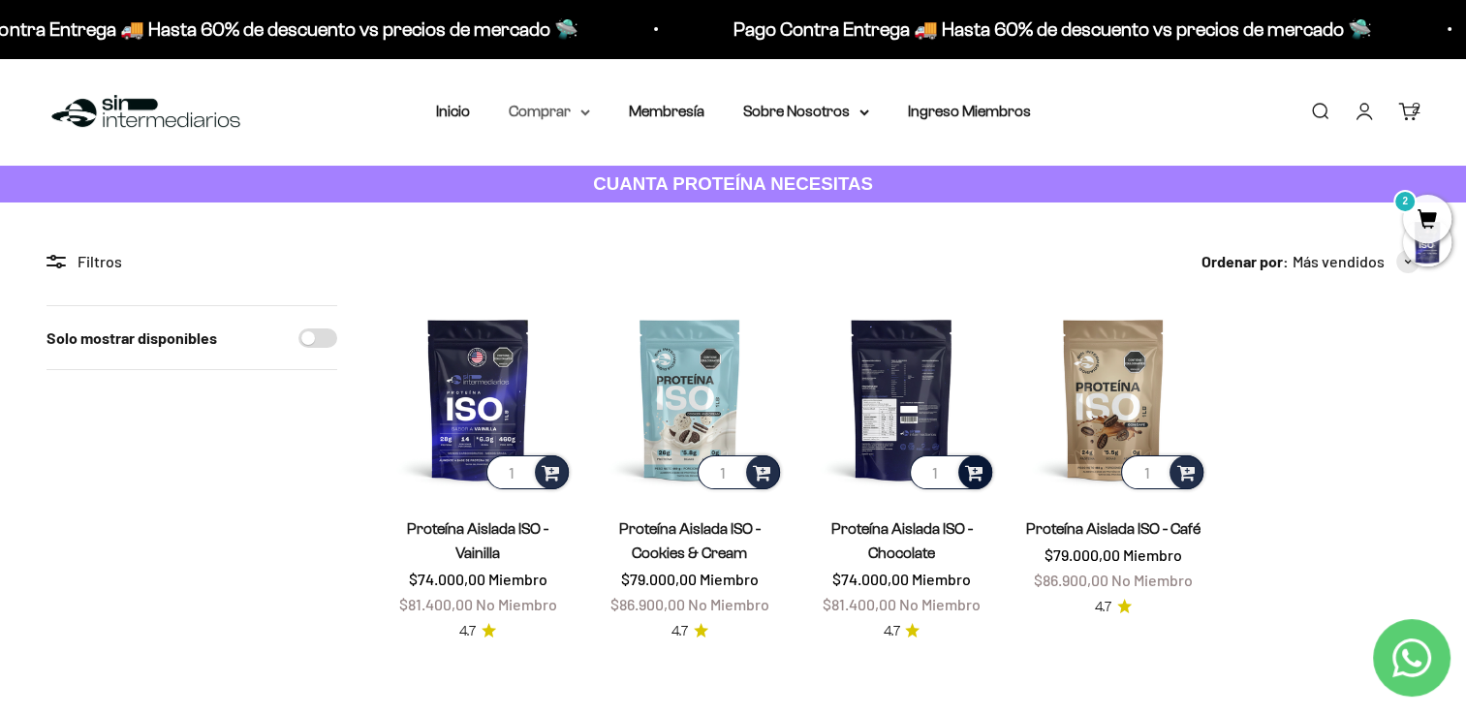
click at [546, 114] on summary "Comprar" at bounding box center [549, 111] width 81 height 25
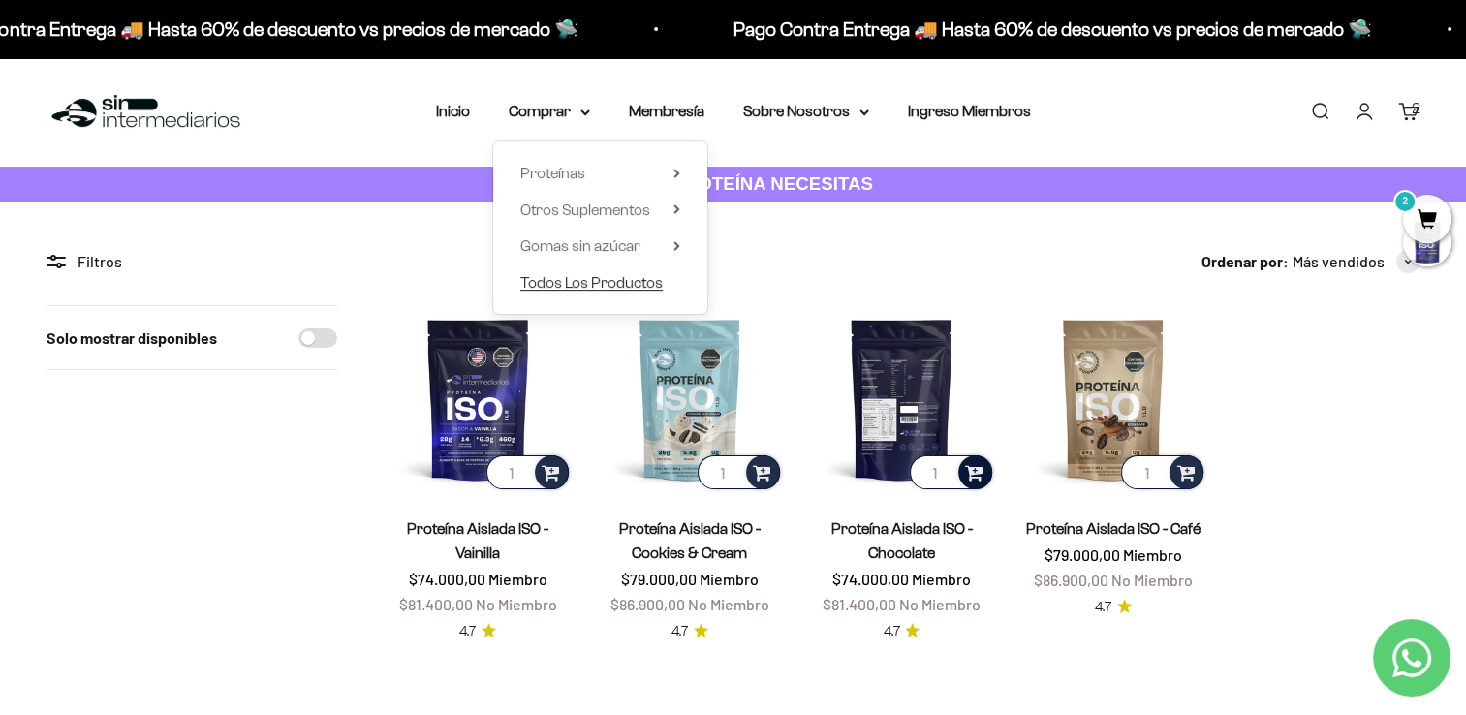
click at [573, 281] on span "Todos Los Productos" at bounding box center [591, 282] width 142 height 16
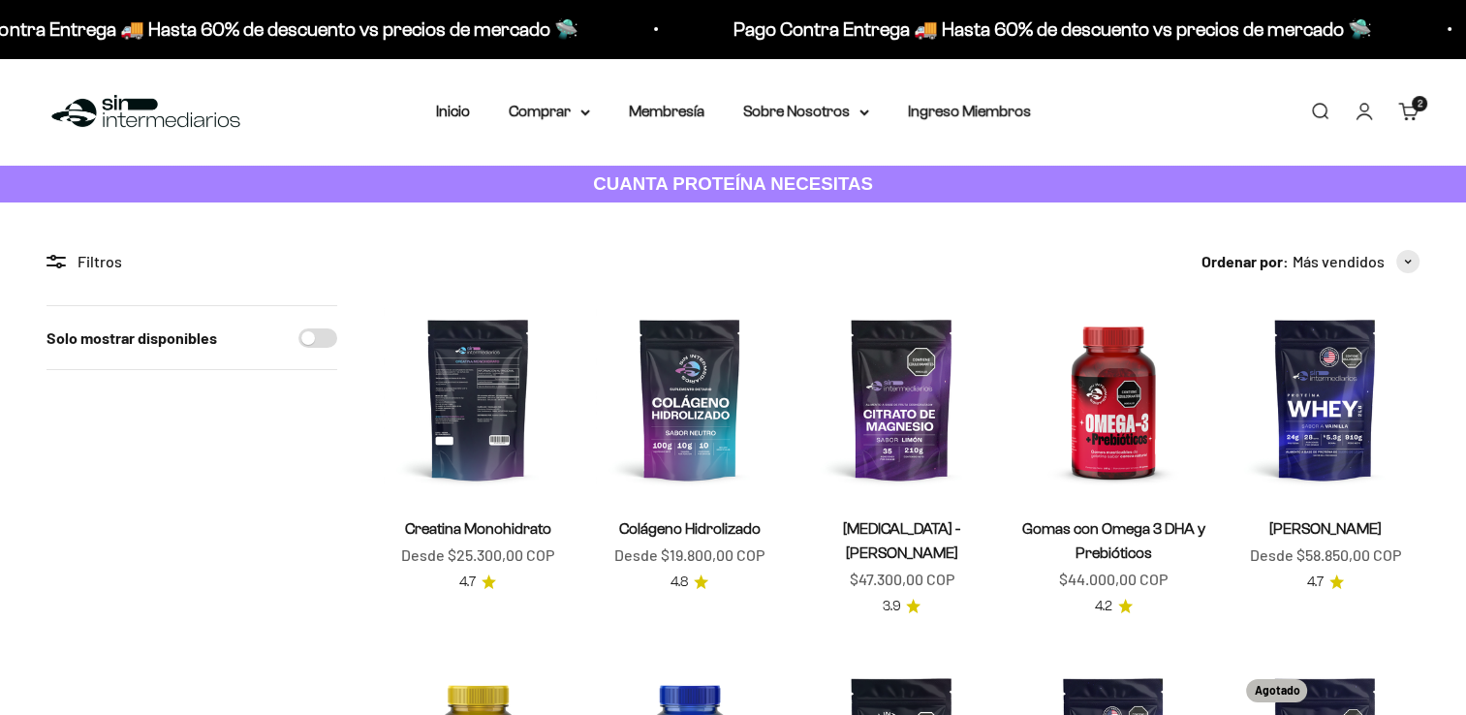
click at [480, 401] on img at bounding box center [478, 399] width 189 height 189
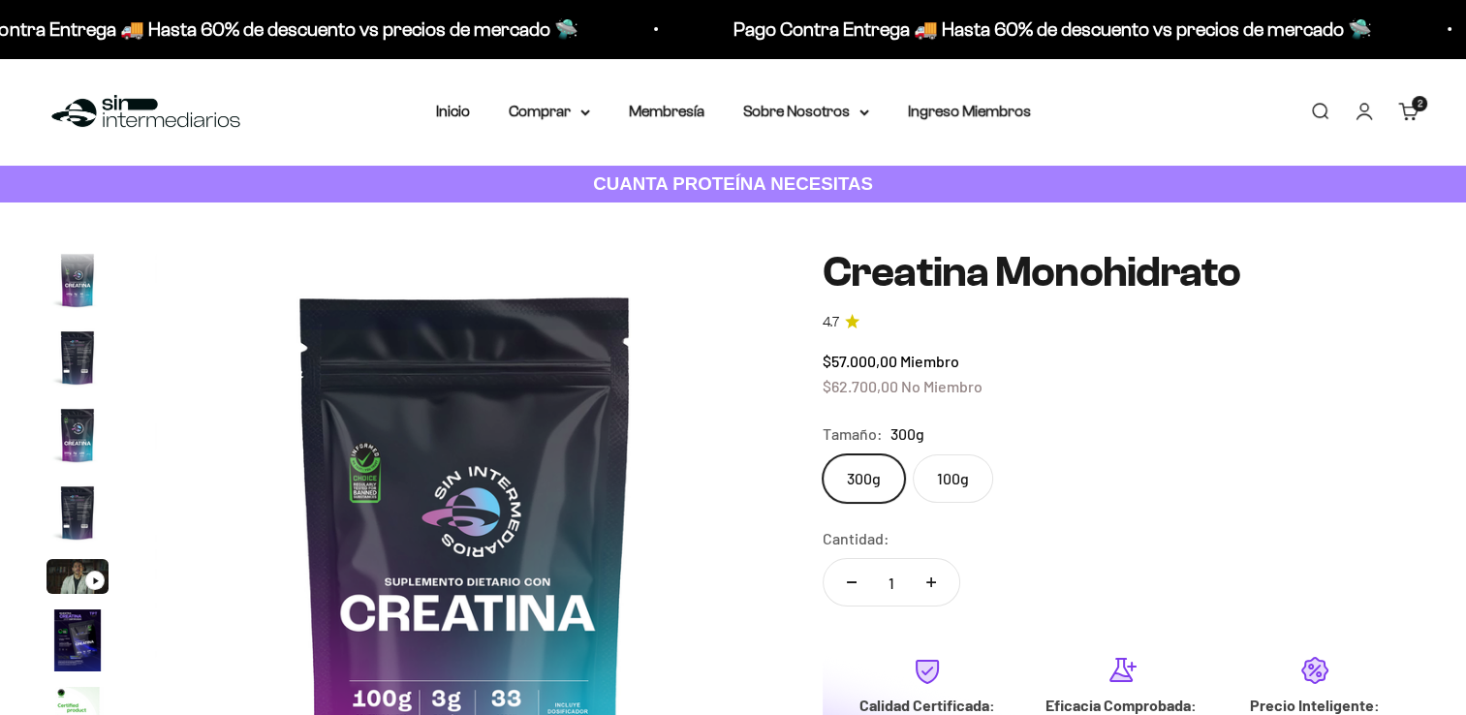
scroll to position [79, 0]
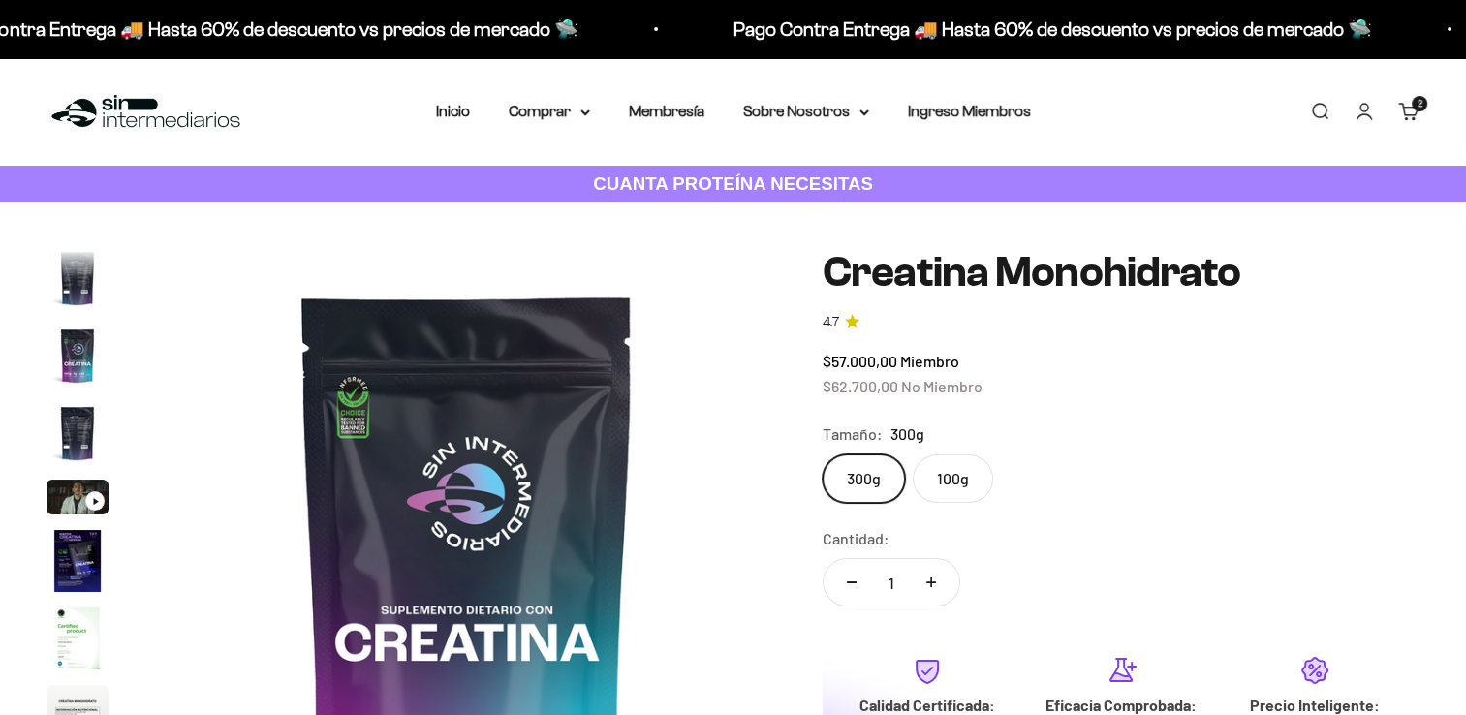
click at [950, 488] on label "100g" at bounding box center [953, 478] width 80 height 48
click at [823, 454] on input "100g" at bounding box center [822, 454] width 1 height 1
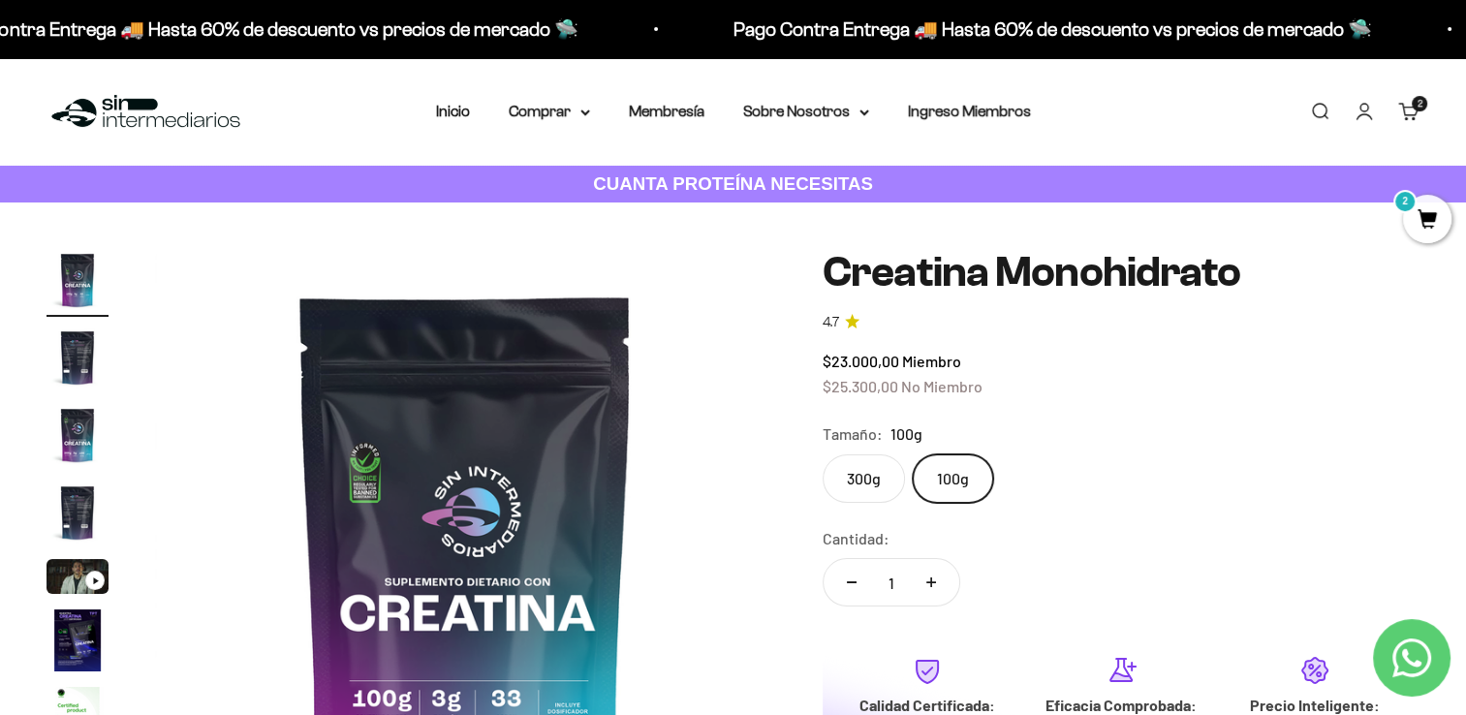
click at [872, 485] on label "300g" at bounding box center [864, 478] width 82 height 48
click at [823, 454] on input "300g" at bounding box center [822, 454] width 1 height 1
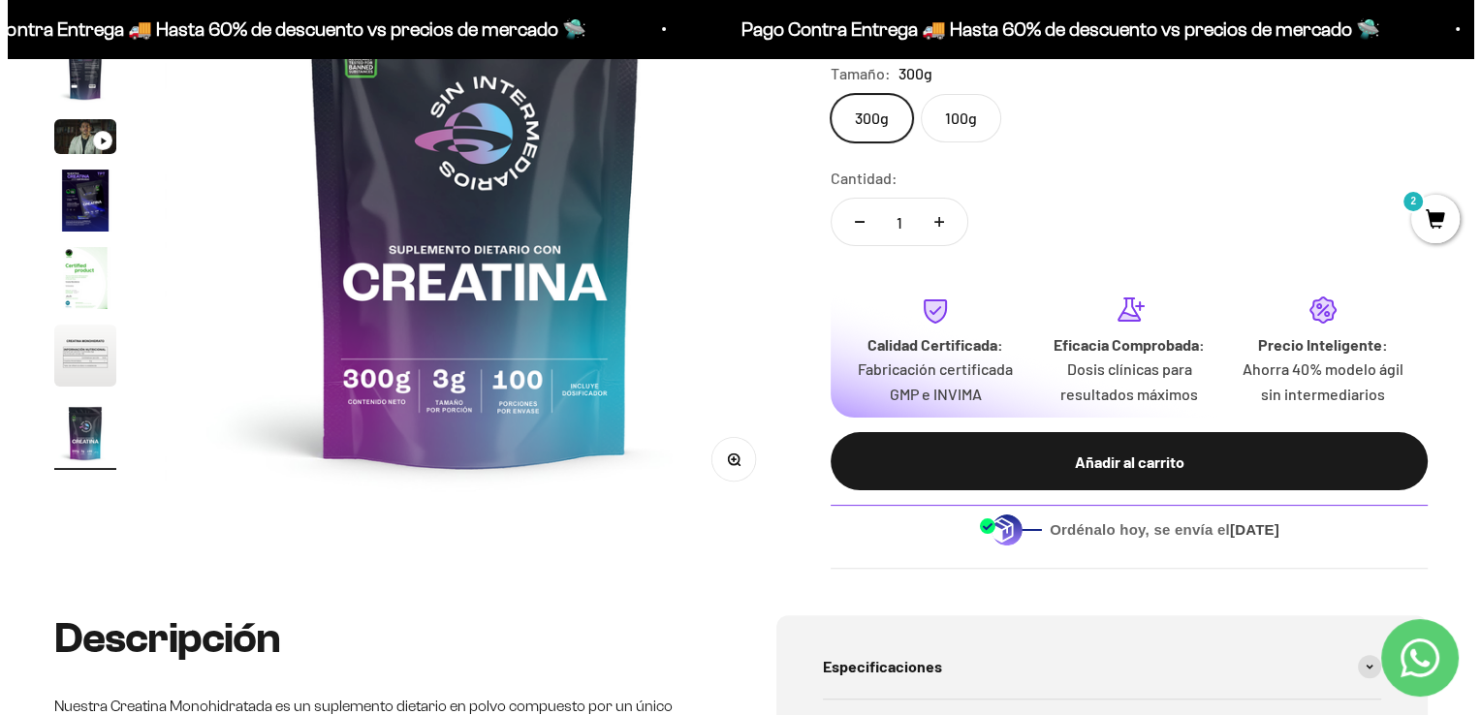
scroll to position [377, 0]
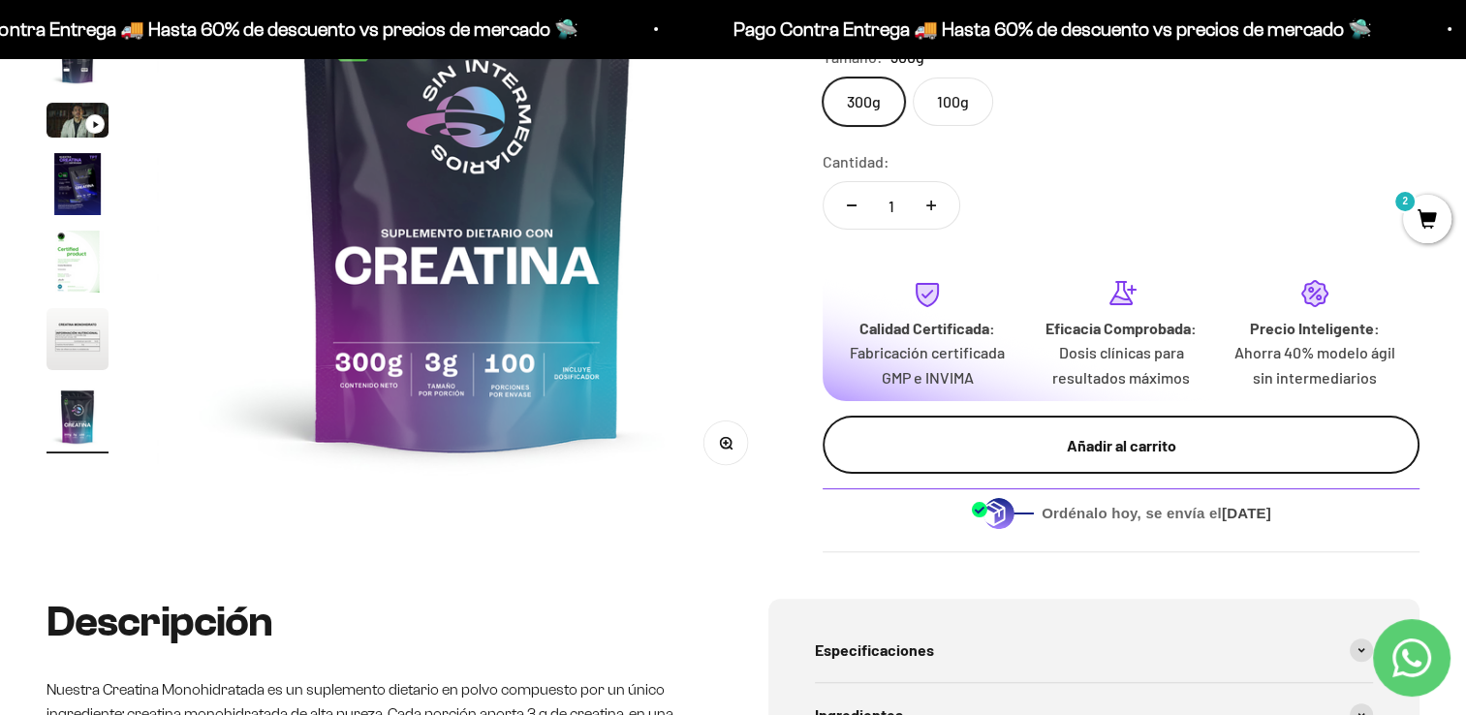
click at [1269, 455] on div "Añadir al carrito" at bounding box center [1120, 445] width 519 height 25
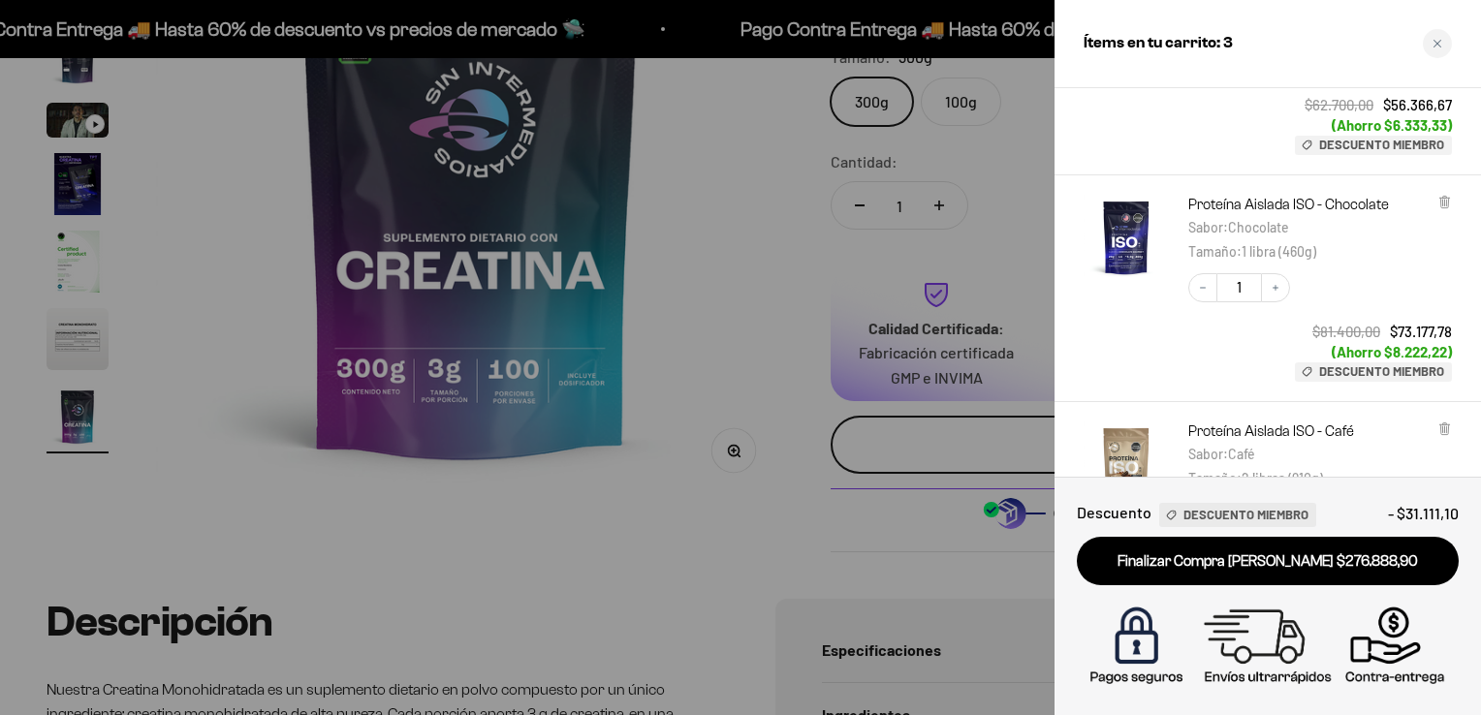
scroll to position [115, 0]
